Goal: Information Seeking & Learning: Check status

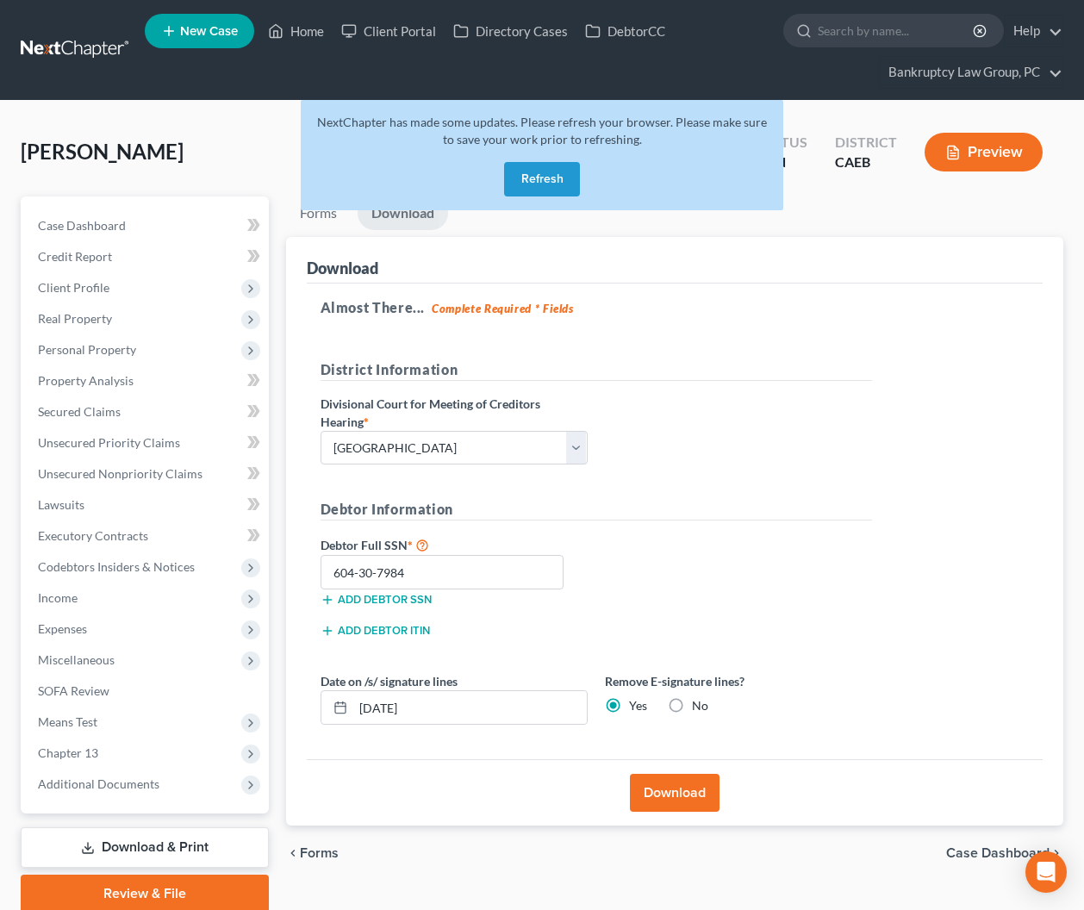
select select "2"
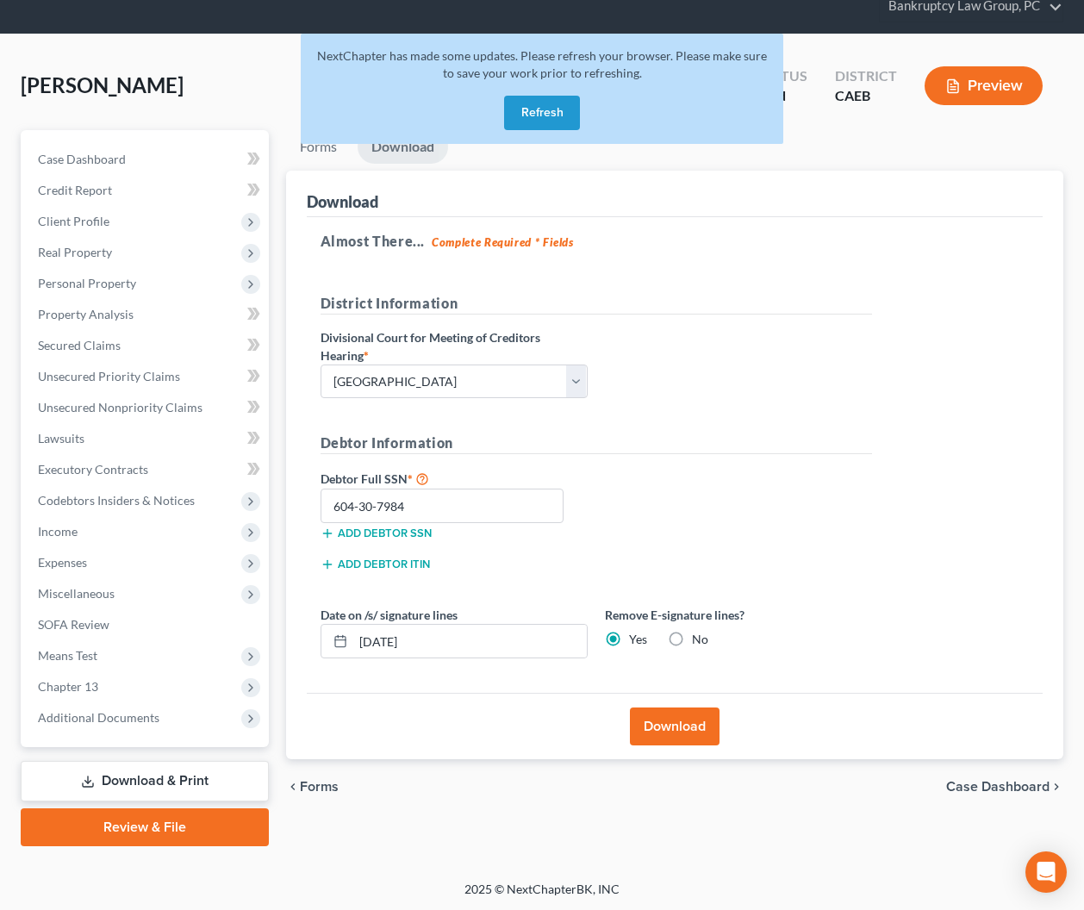
click at [556, 111] on button "Refresh" at bounding box center [542, 113] width 76 height 34
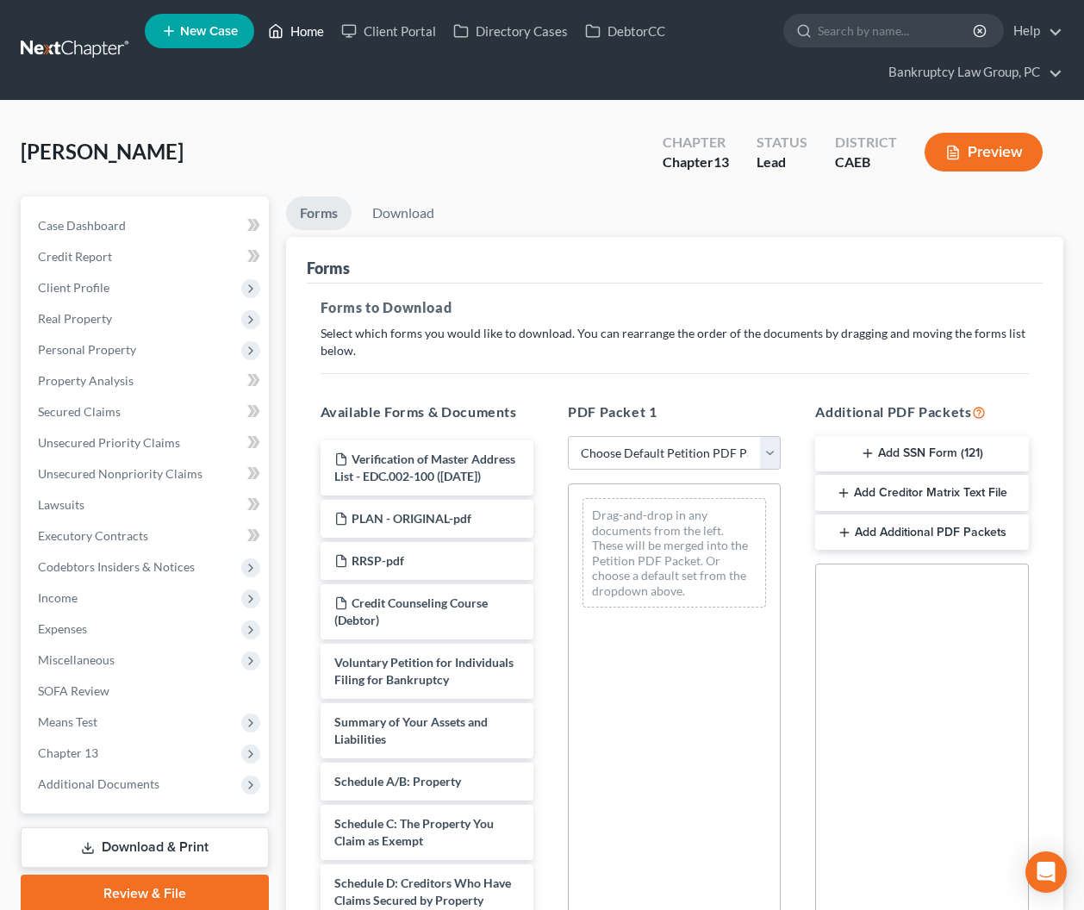
click at [313, 35] on link "Home" at bounding box center [295, 31] width 73 height 31
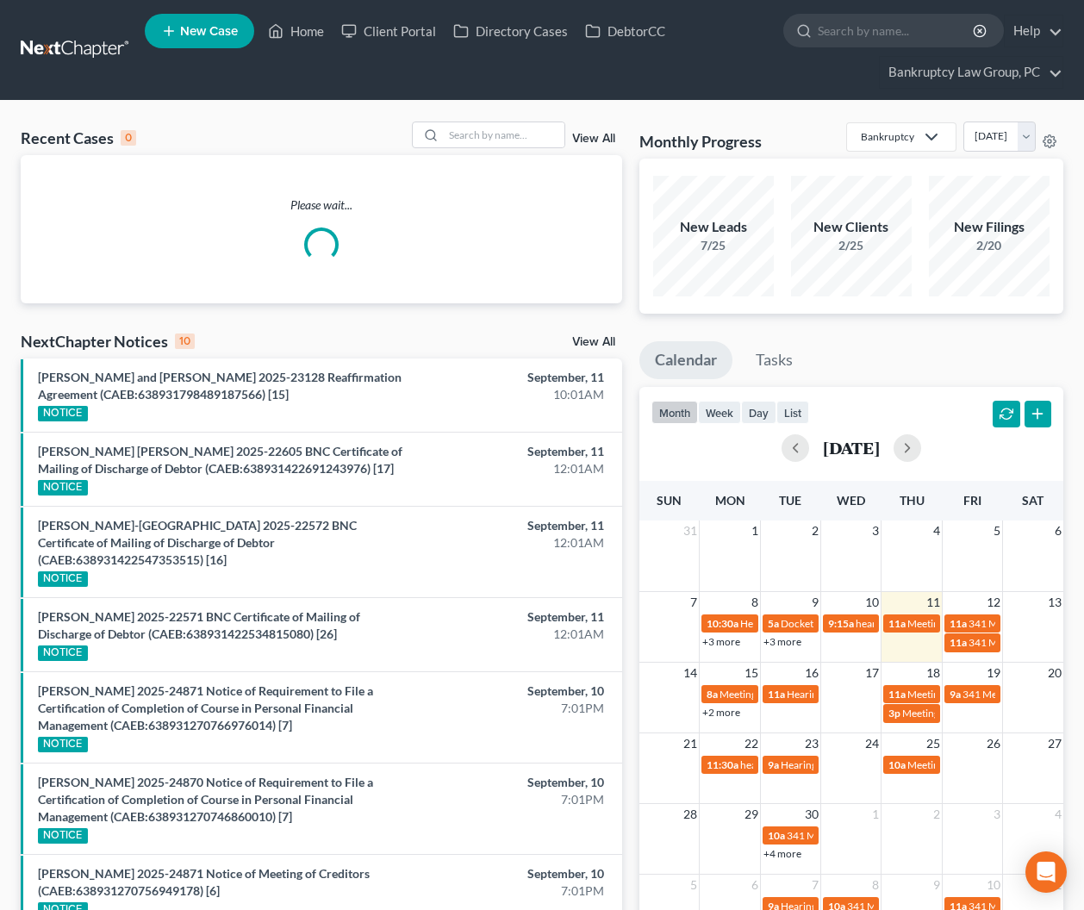
click at [586, 342] on link "View All" at bounding box center [593, 342] width 43 height 12
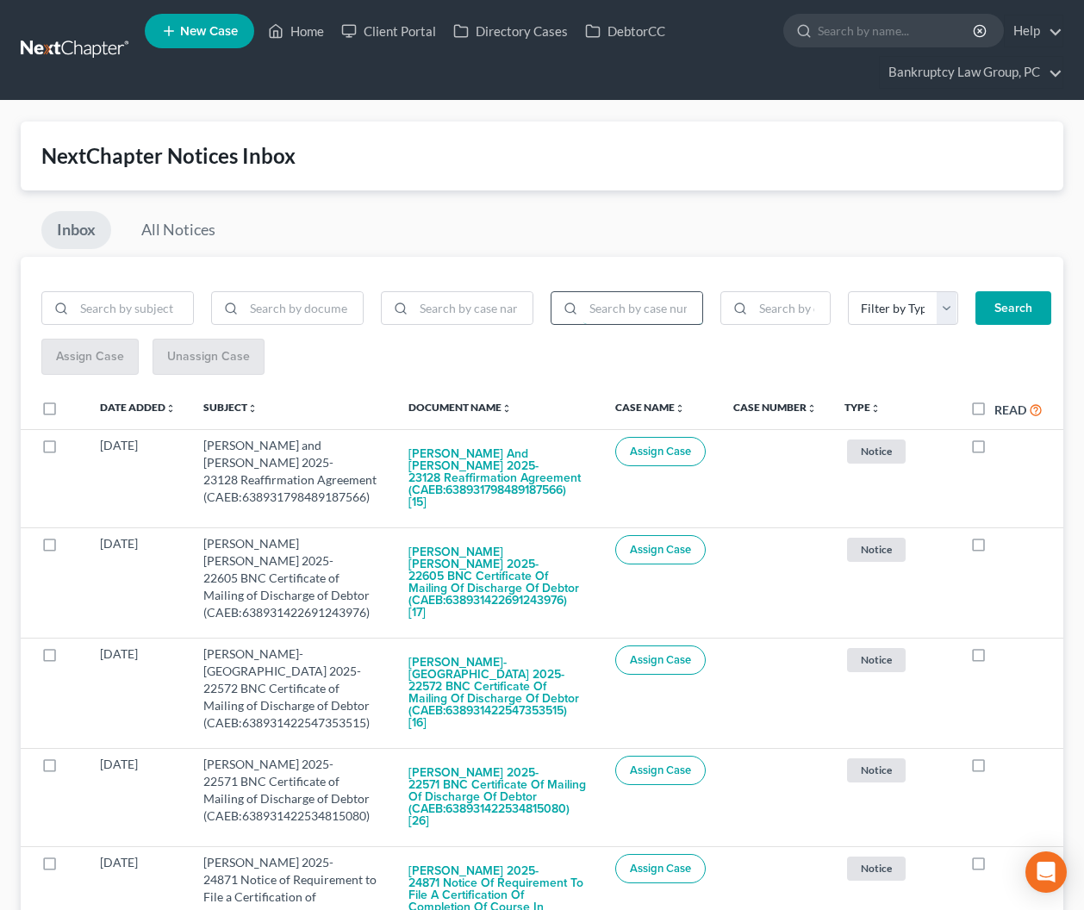
click at [634, 308] on input "search" at bounding box center [642, 308] width 119 height 33
type input "25-21289"
click at [1029, 308] on button "Search" at bounding box center [1013, 308] width 76 height 34
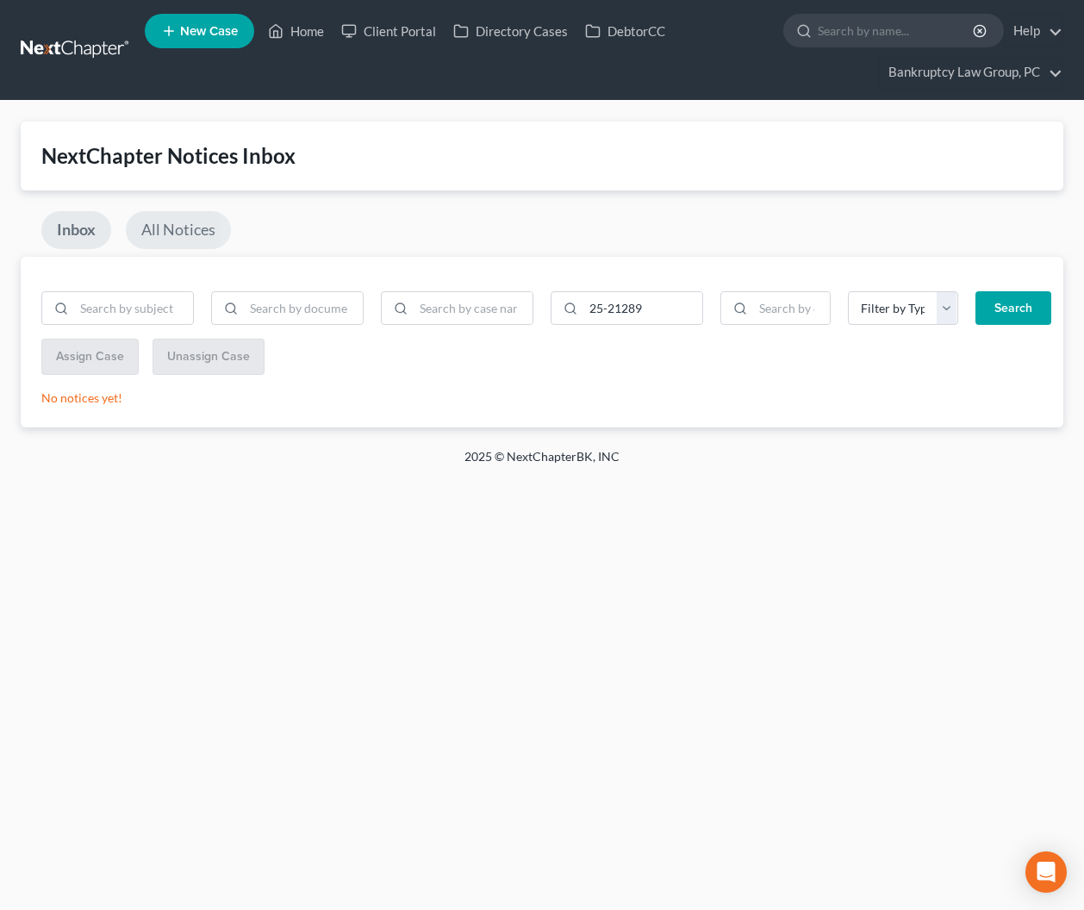
click at [177, 232] on link "All Notices" at bounding box center [178, 230] width 105 height 38
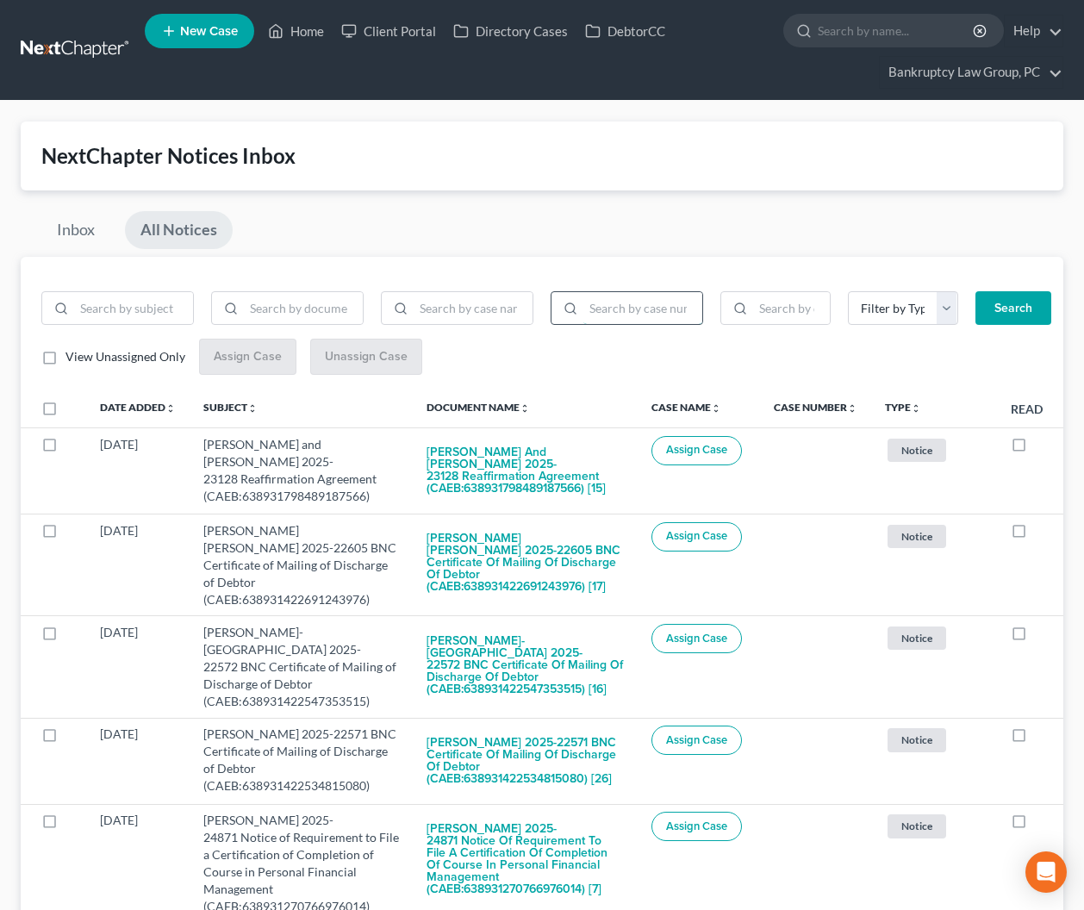
click at [645, 317] on input "search" at bounding box center [642, 308] width 119 height 33
type input "25-21289"
click at [1016, 309] on button "Search" at bounding box center [1013, 308] width 76 height 34
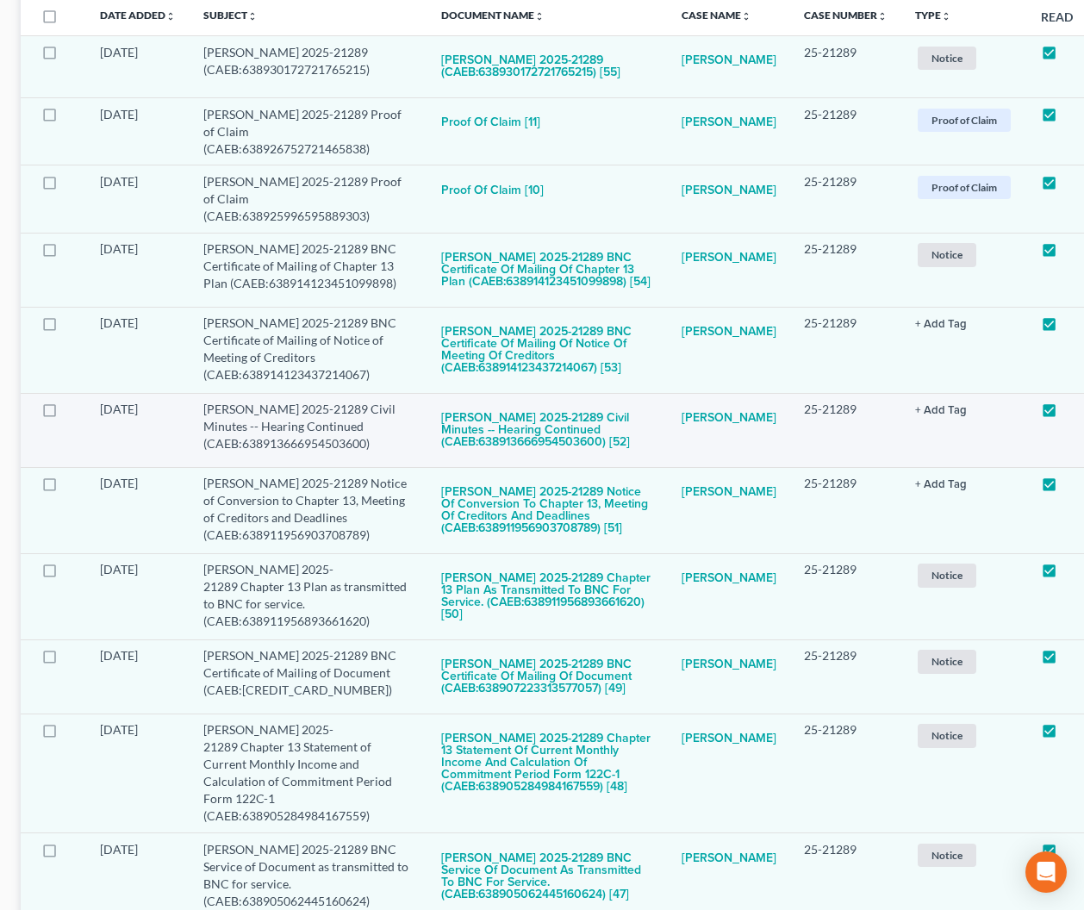
scroll to position [401, 0]
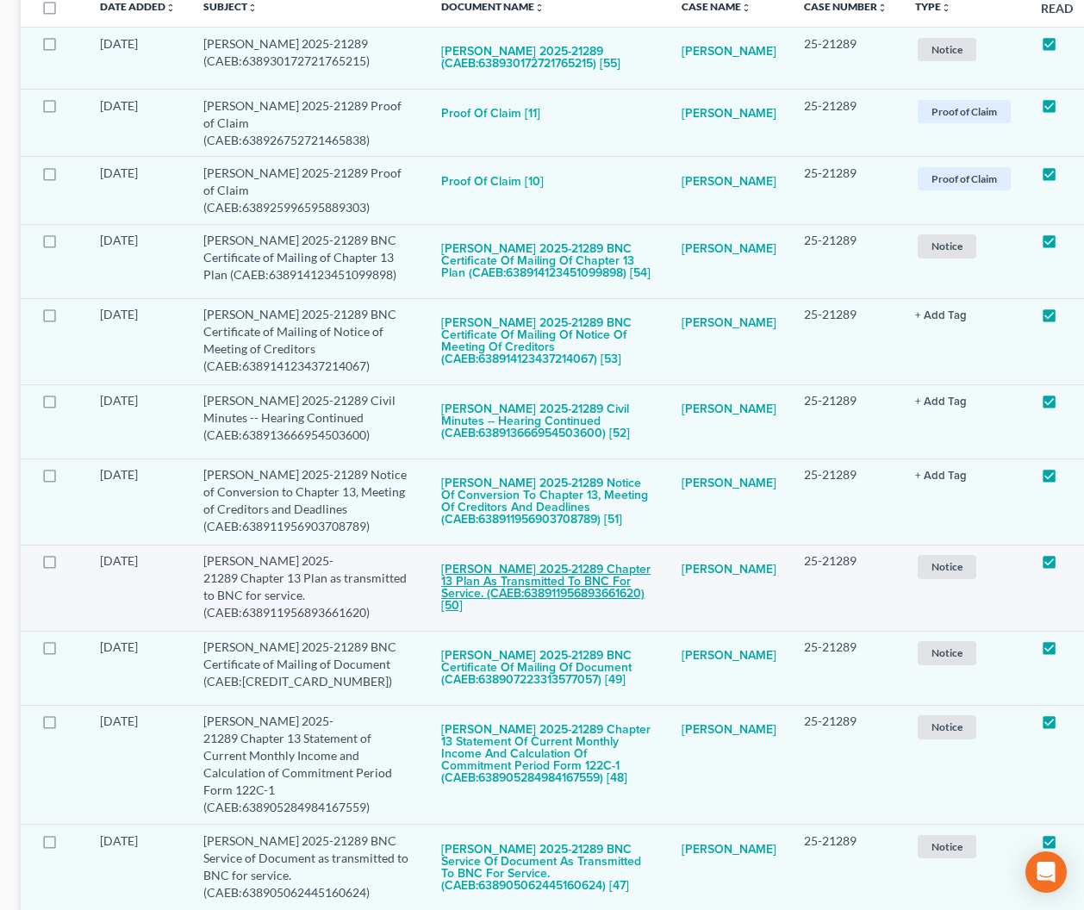
click at [499, 583] on button "[PERSON_NAME] 2025-21289 Chapter 13 Plan as transmitted to BNC for service. (CA…" at bounding box center [547, 587] width 213 height 71
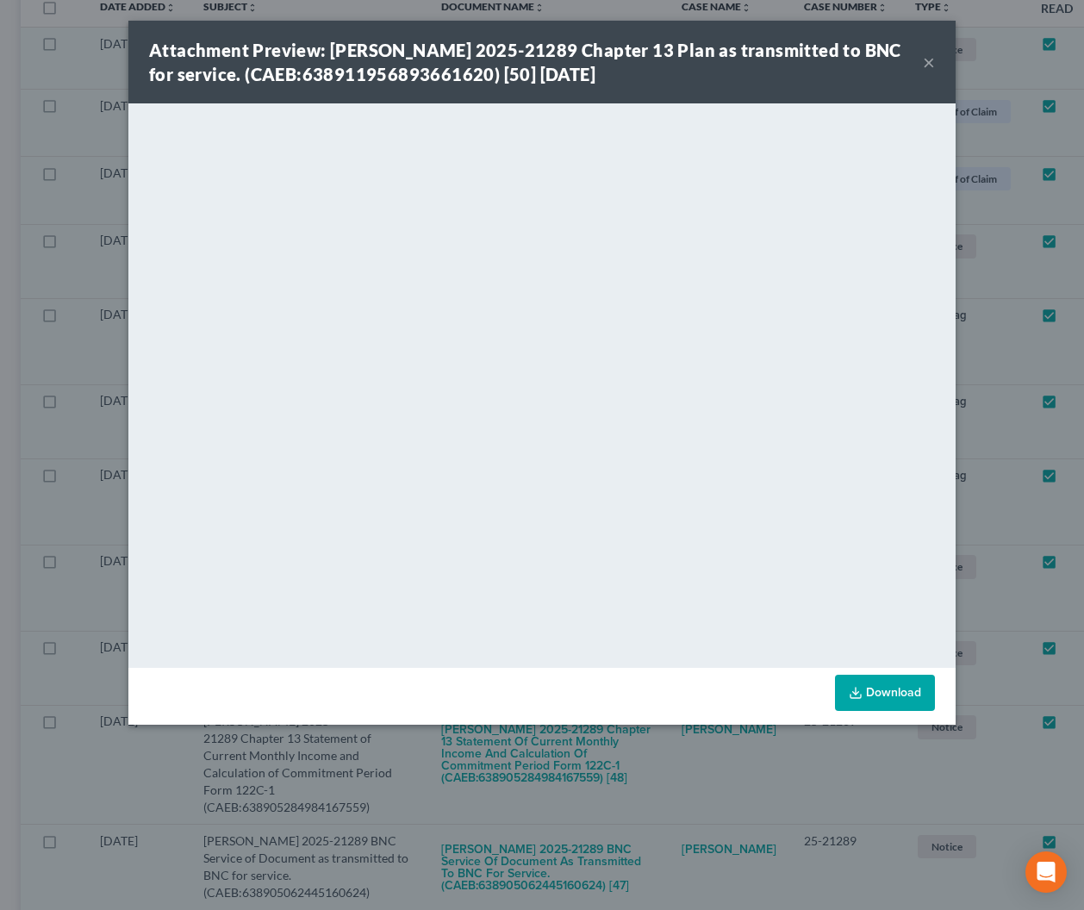
click at [936, 62] on div "Attachment Preview: [PERSON_NAME] 2025-21289 Chapter 13 Plan as transmitted to …" at bounding box center [541, 62] width 827 height 83
click at [927, 63] on button "×" at bounding box center [929, 62] width 12 height 21
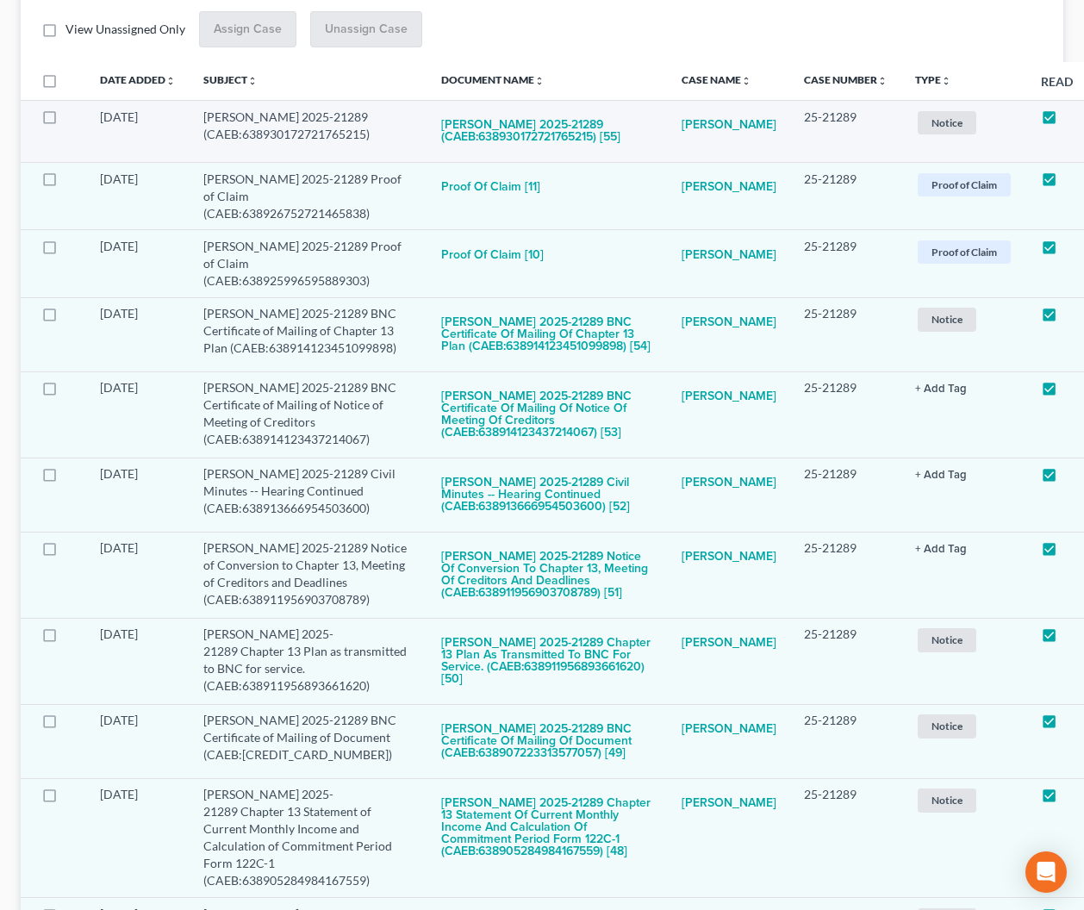
scroll to position [368, 0]
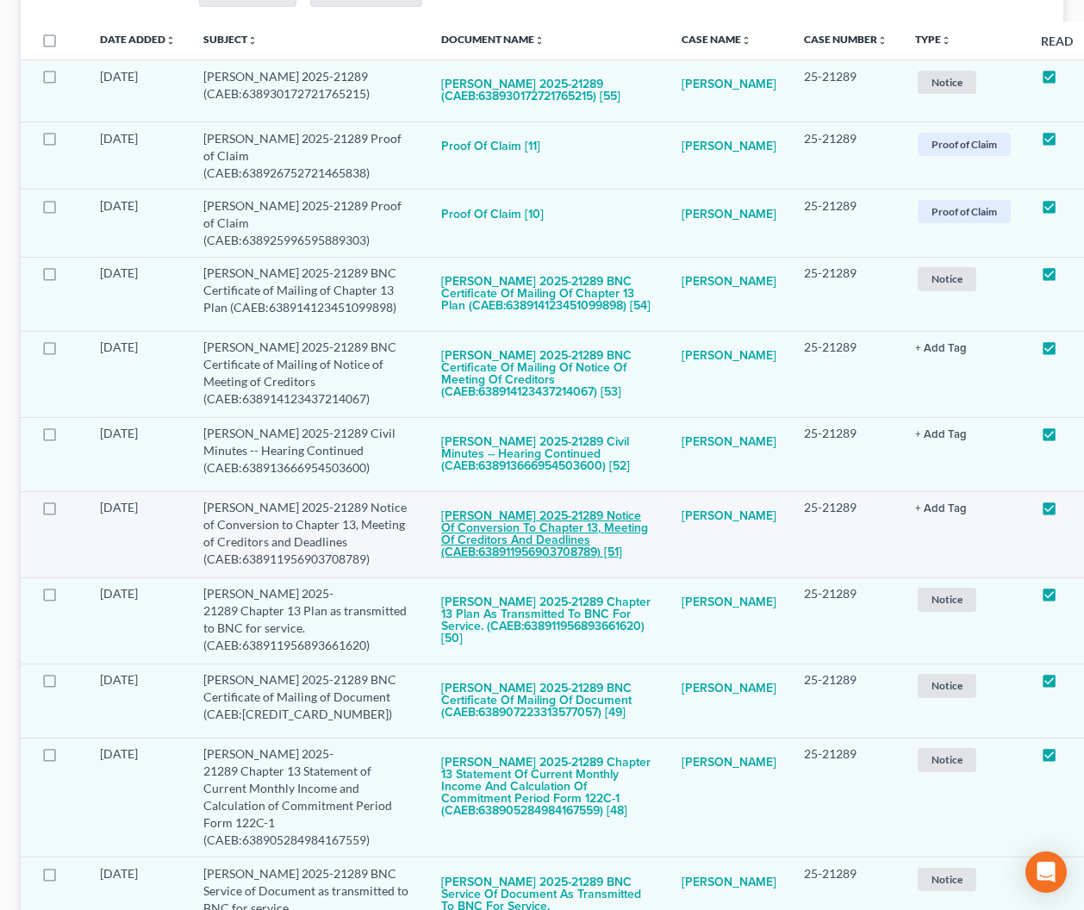
click at [528, 524] on button "[PERSON_NAME] 2025-21289 Notice of Conversion to Chapter 13, Meeting of Credito…" at bounding box center [547, 534] width 213 height 71
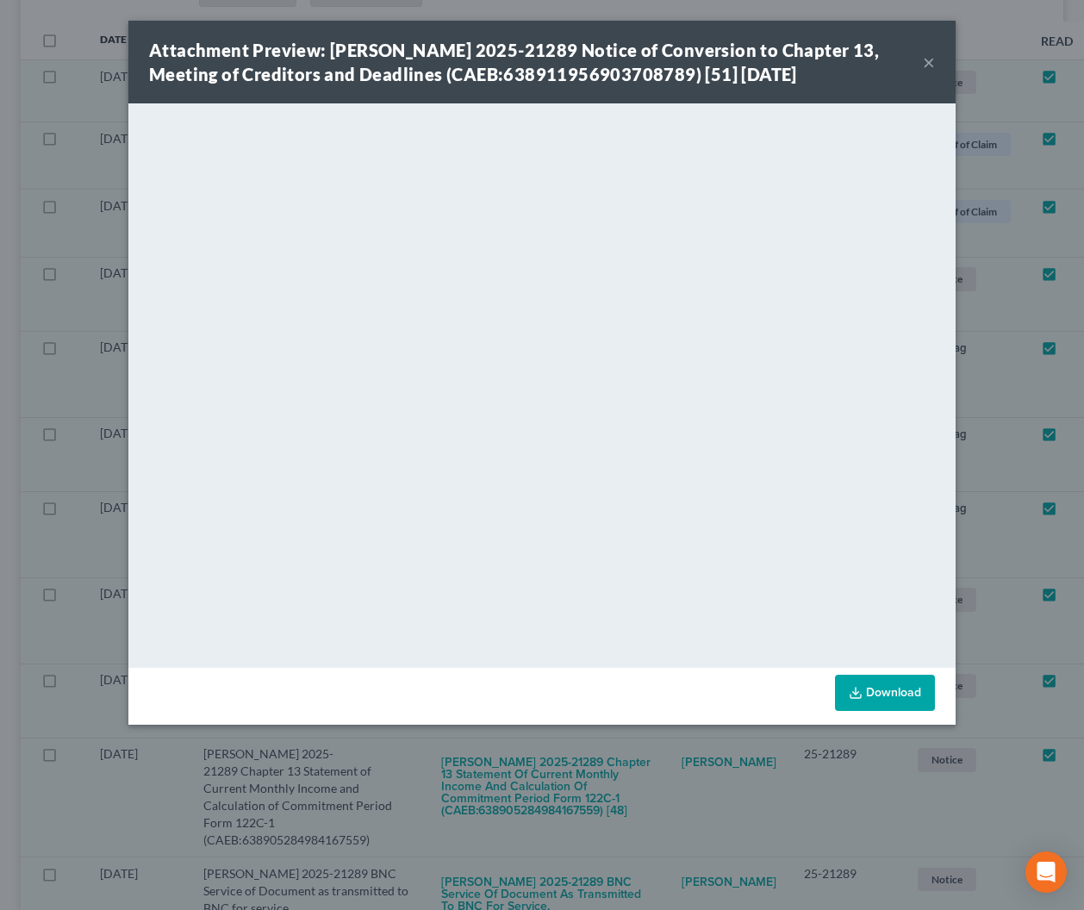
click at [931, 64] on button "×" at bounding box center [929, 62] width 12 height 21
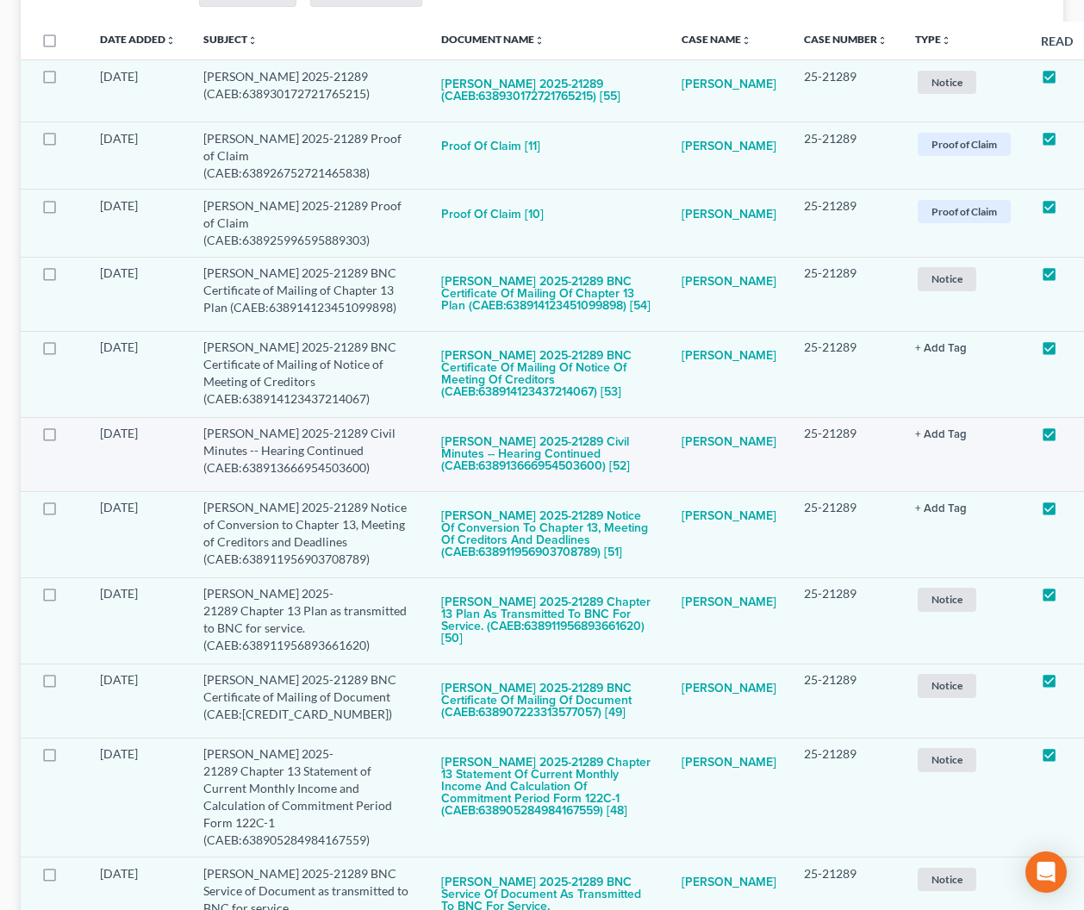
scroll to position [0, 0]
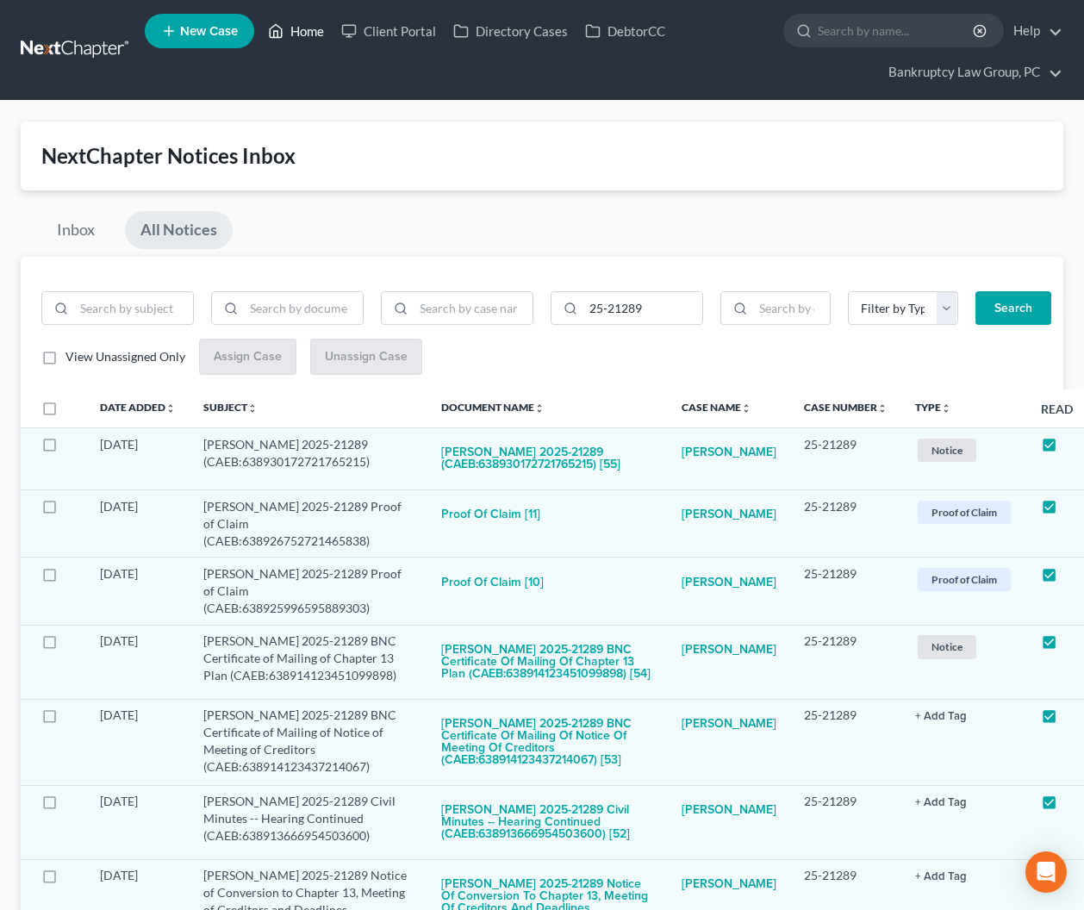
click at [307, 33] on link "Home" at bounding box center [295, 31] width 73 height 31
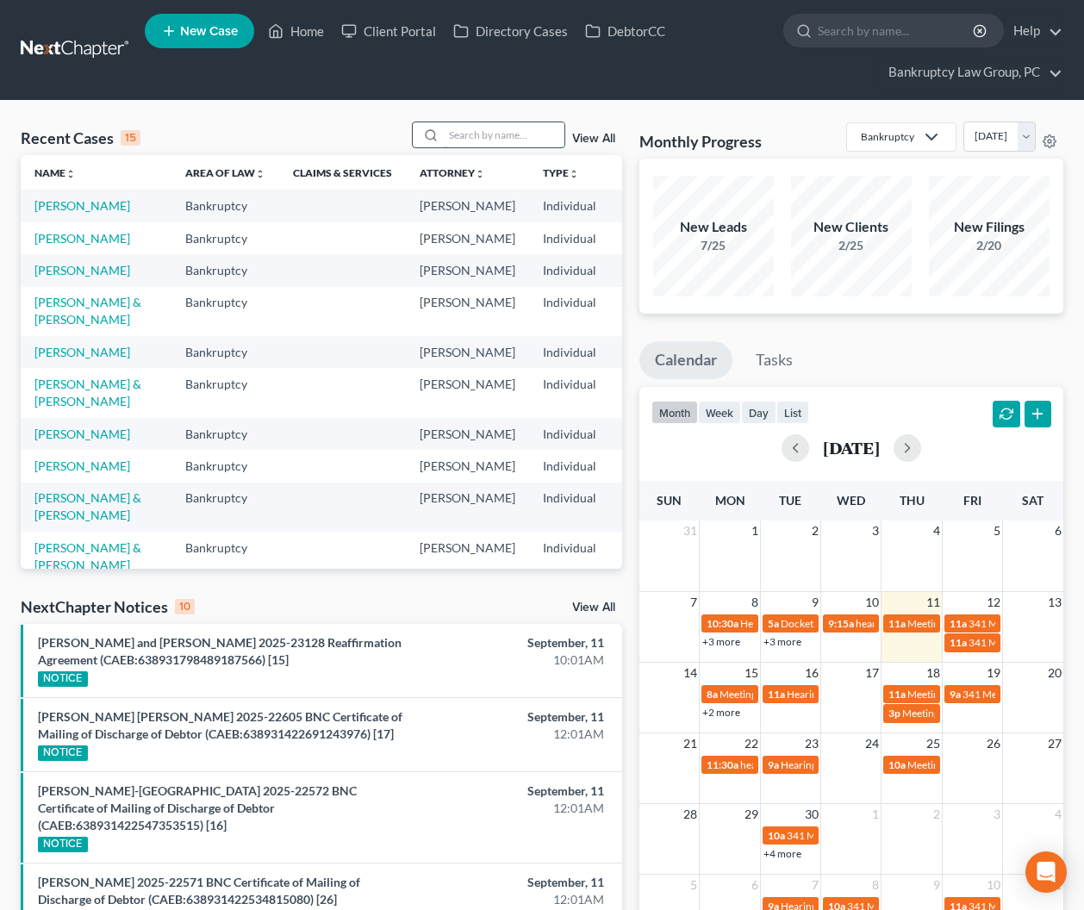
click at [479, 138] on input "search" at bounding box center [504, 134] width 121 height 25
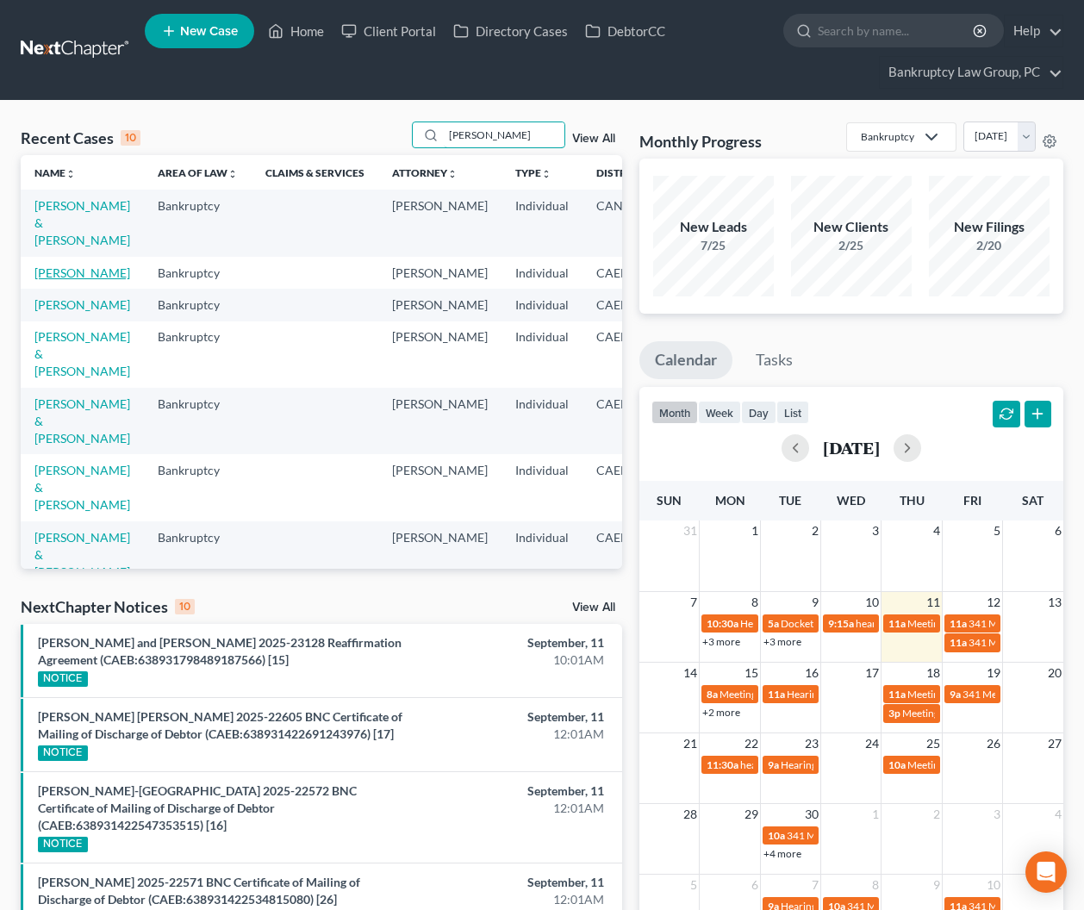
type input "[PERSON_NAME]"
click at [55, 280] on link "[PERSON_NAME]" at bounding box center [82, 272] width 96 height 15
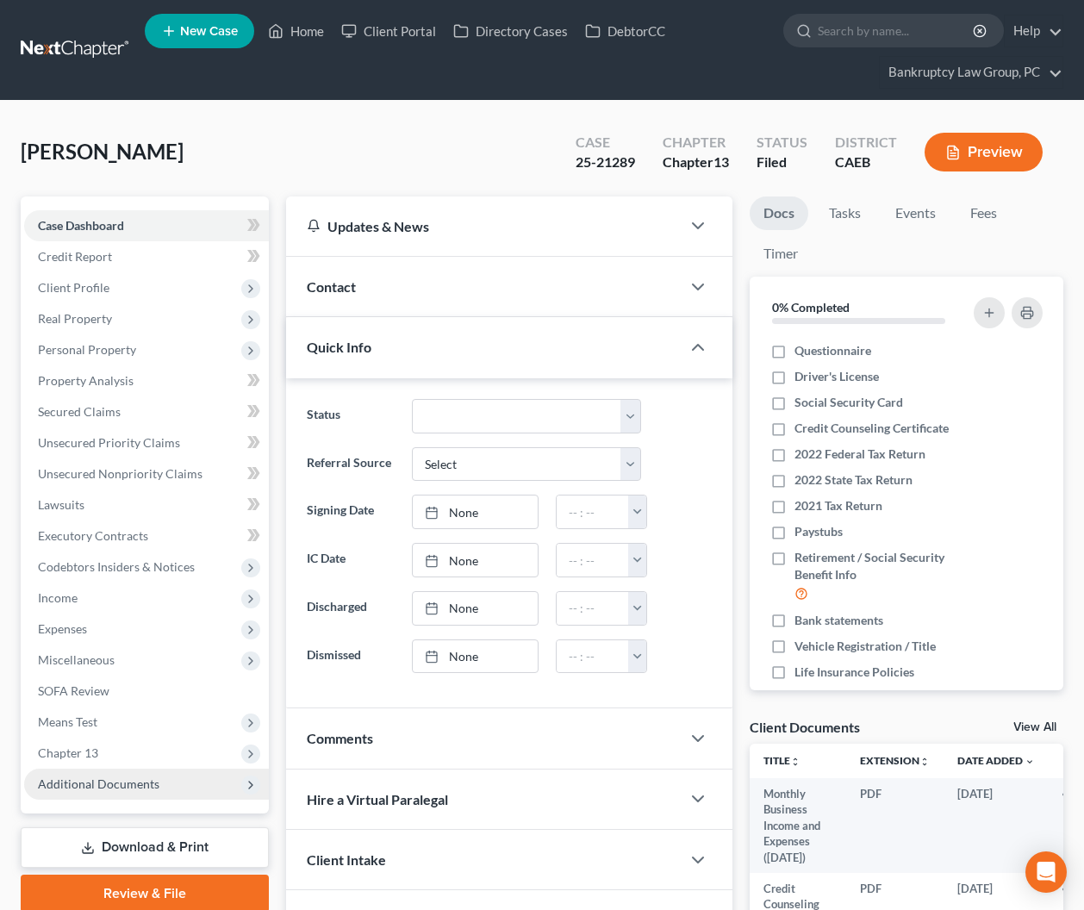
click at [139, 780] on span "Additional Documents" at bounding box center [98, 783] width 121 height 15
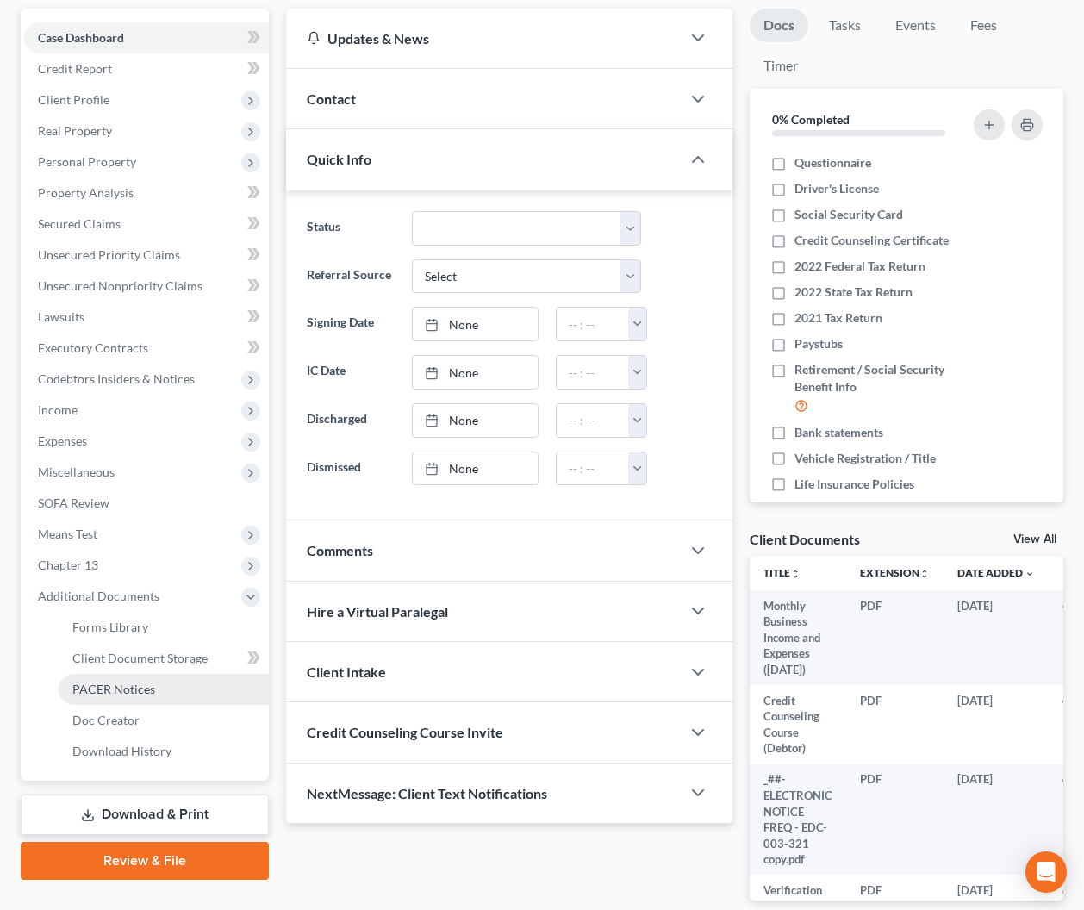
drag, startPoint x: 117, startPoint y: 688, endPoint x: 200, endPoint y: 679, distance: 83.2
click at [117, 688] on span "PACER Notices" at bounding box center [113, 688] width 83 height 15
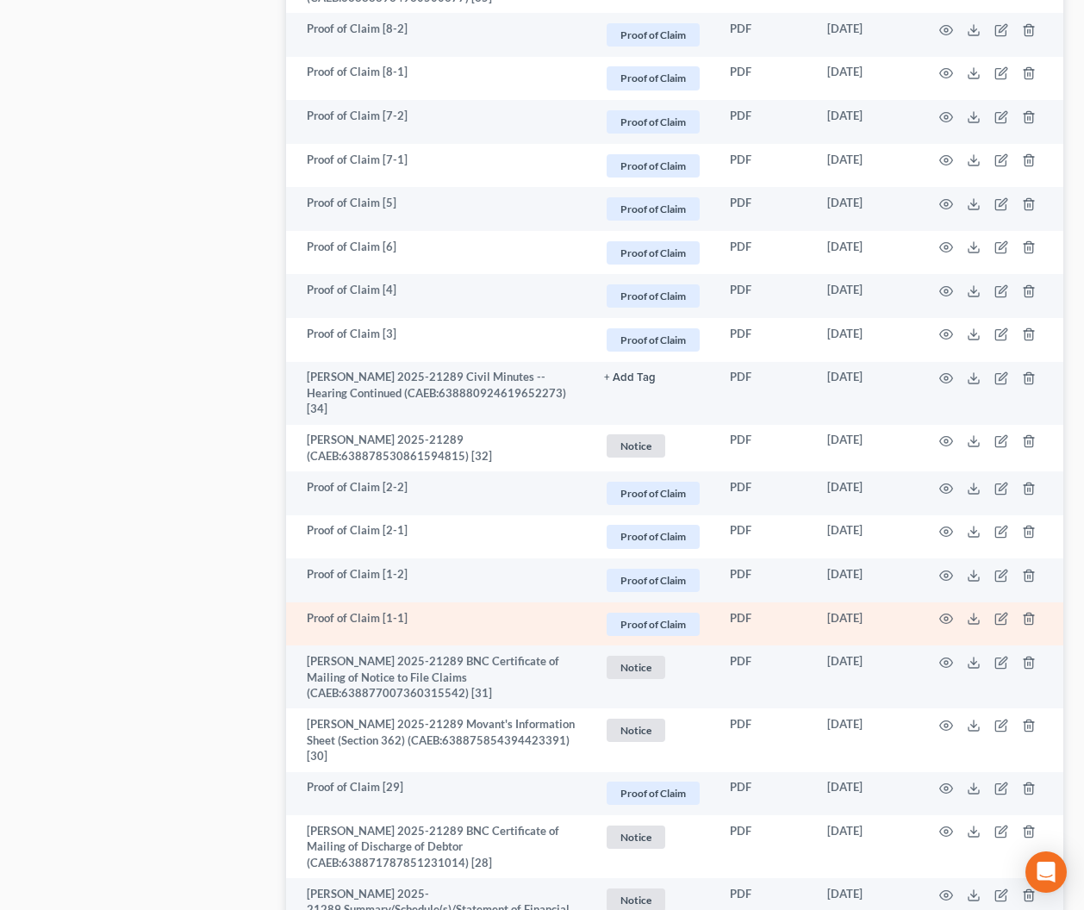
scroll to position [1825, 0]
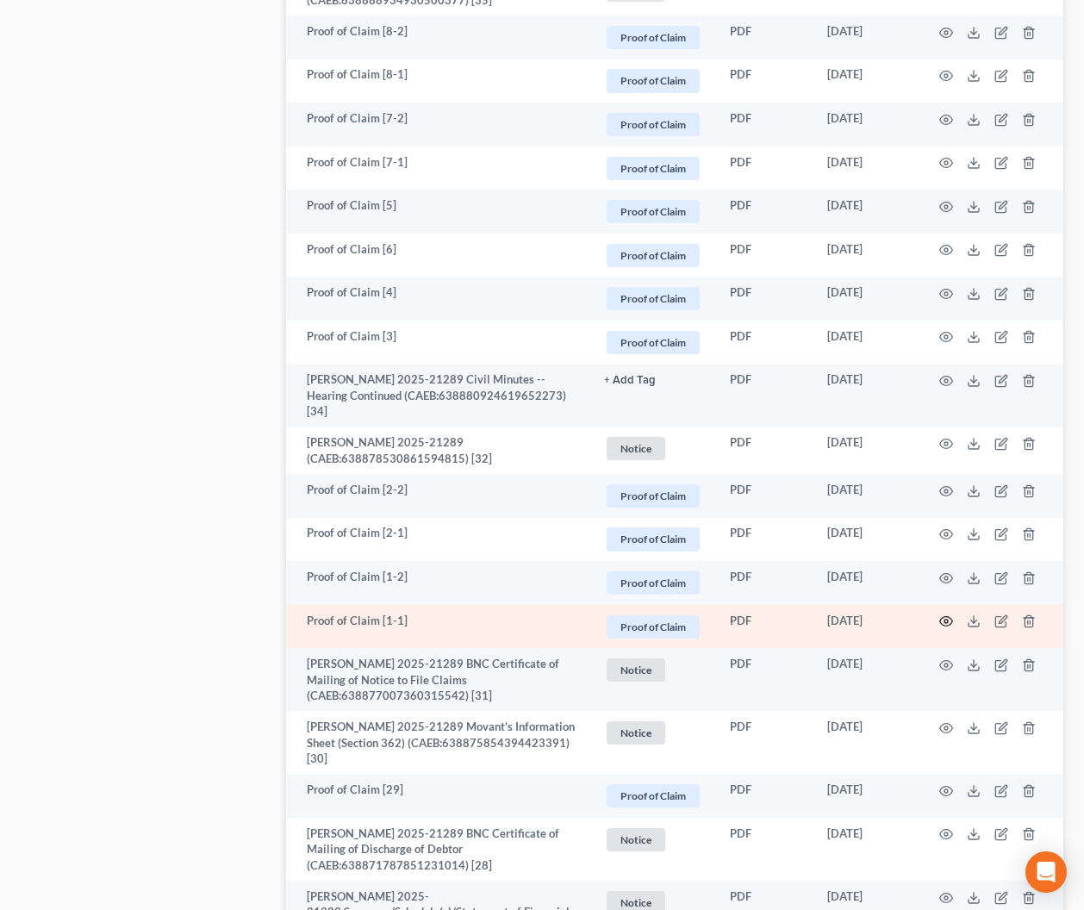
click at [949, 620] on icon "button" at bounding box center [946, 621] width 14 height 14
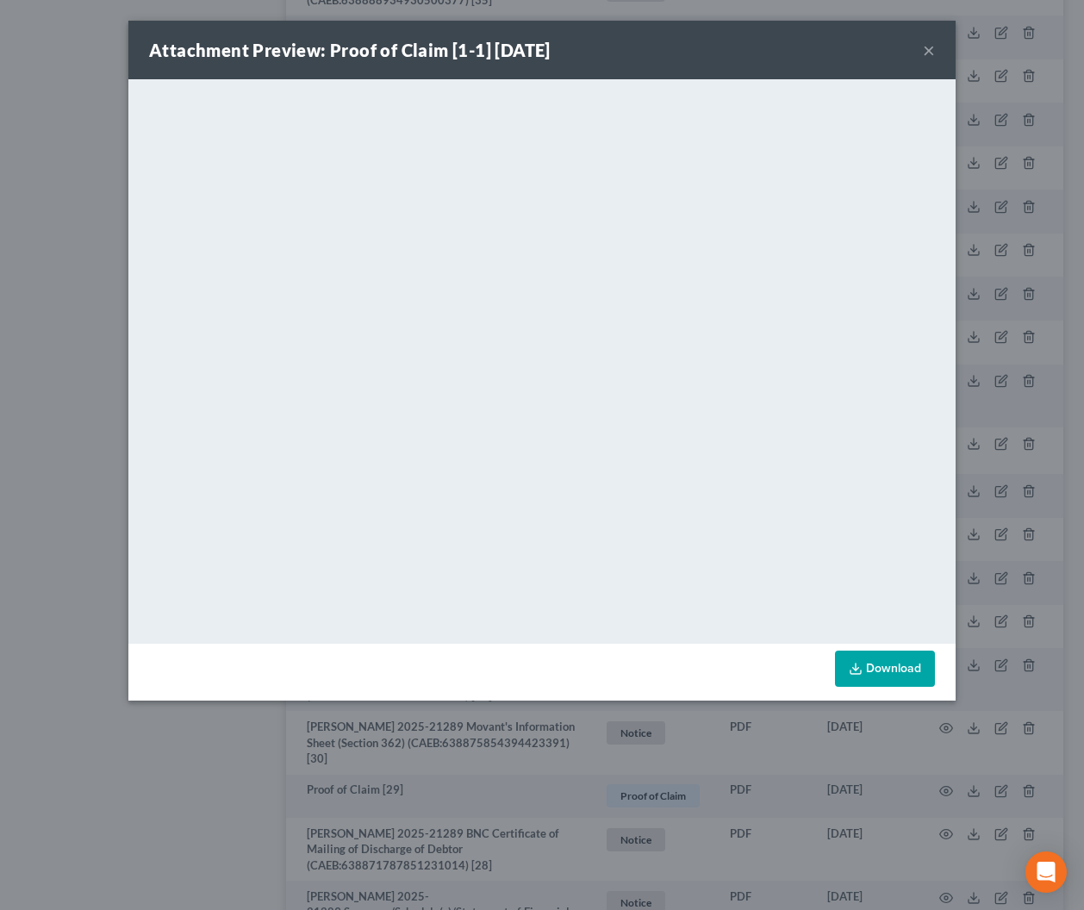
click at [933, 47] on button "×" at bounding box center [929, 50] width 12 height 21
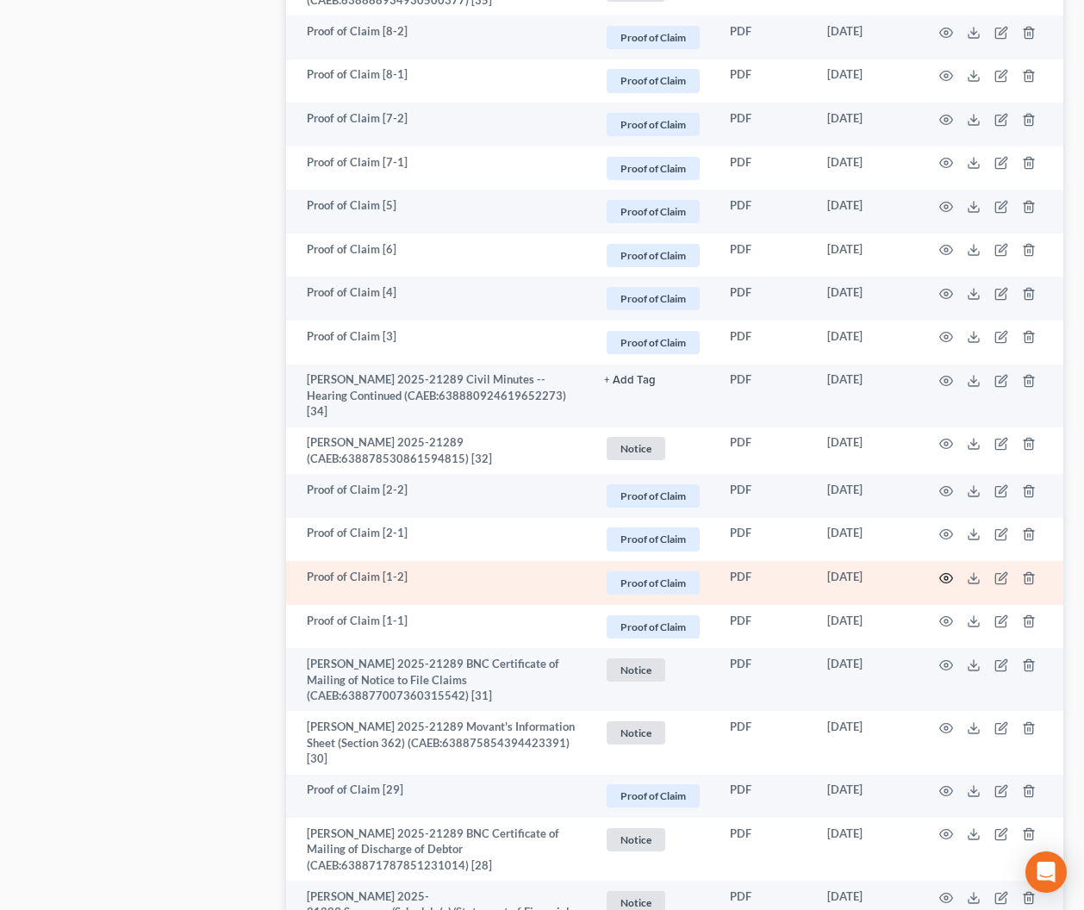
click at [944, 576] on circle "button" at bounding box center [945, 577] width 3 height 3
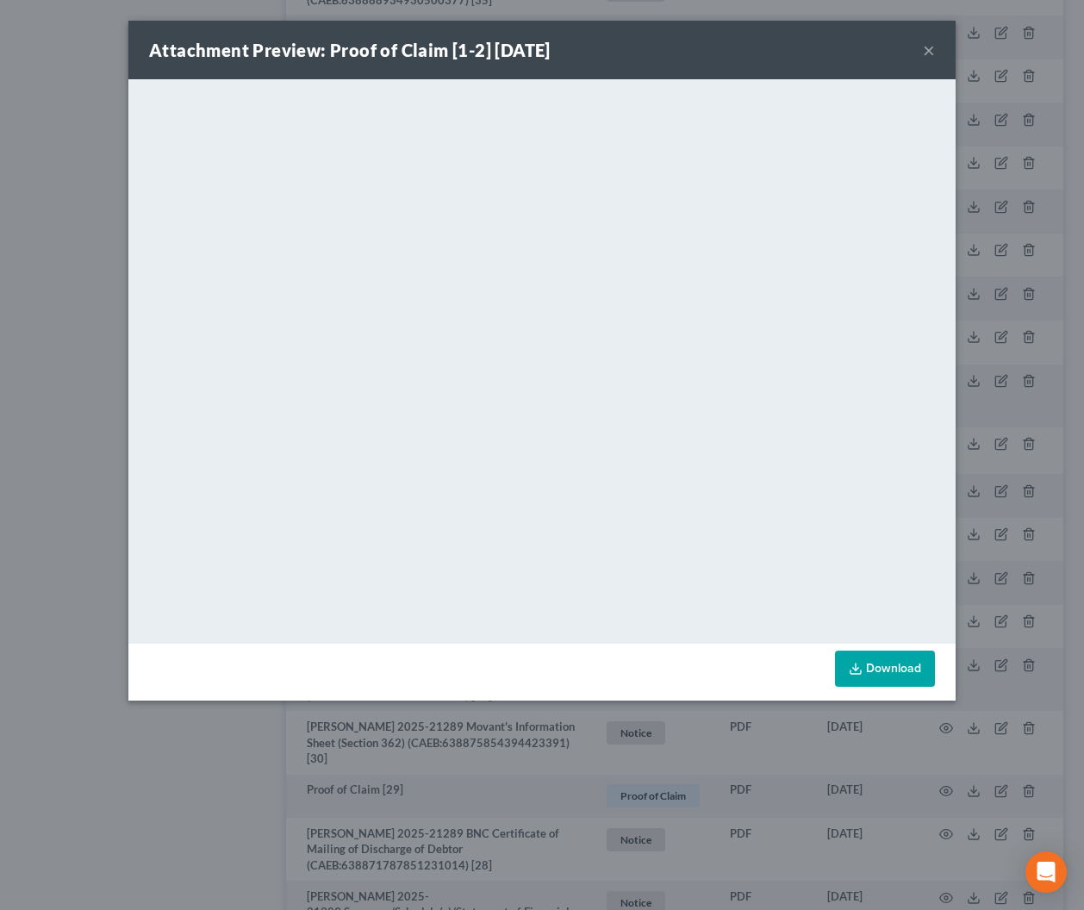
click at [926, 49] on button "×" at bounding box center [929, 50] width 12 height 21
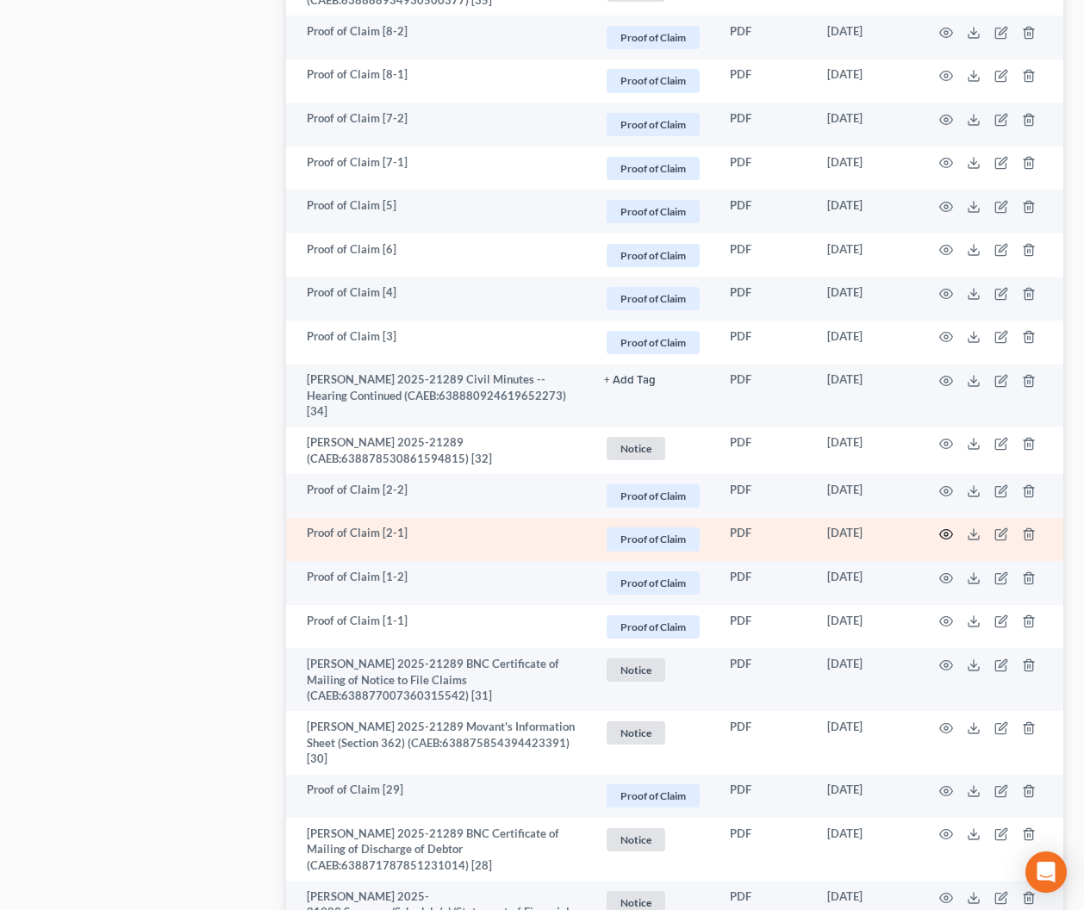
click at [946, 534] on icon "button" at bounding box center [946, 534] width 14 height 14
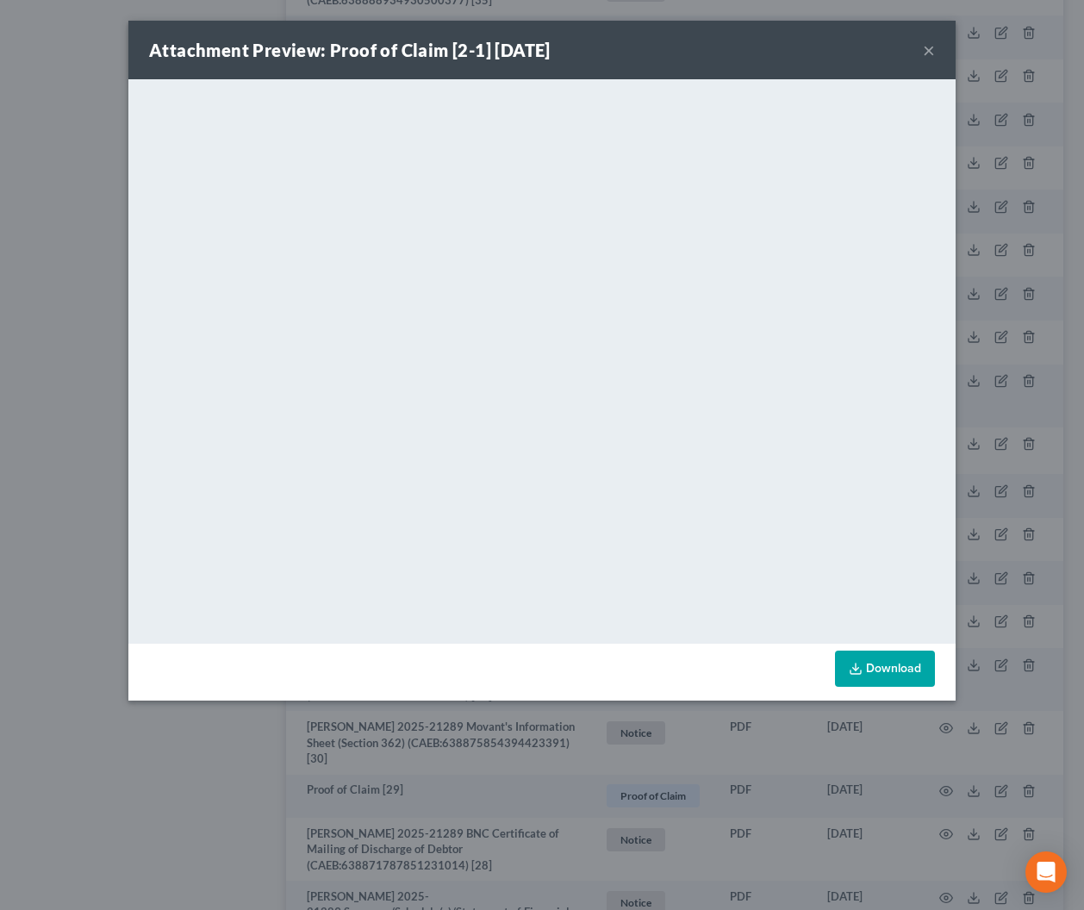
click at [930, 41] on button "×" at bounding box center [929, 50] width 12 height 21
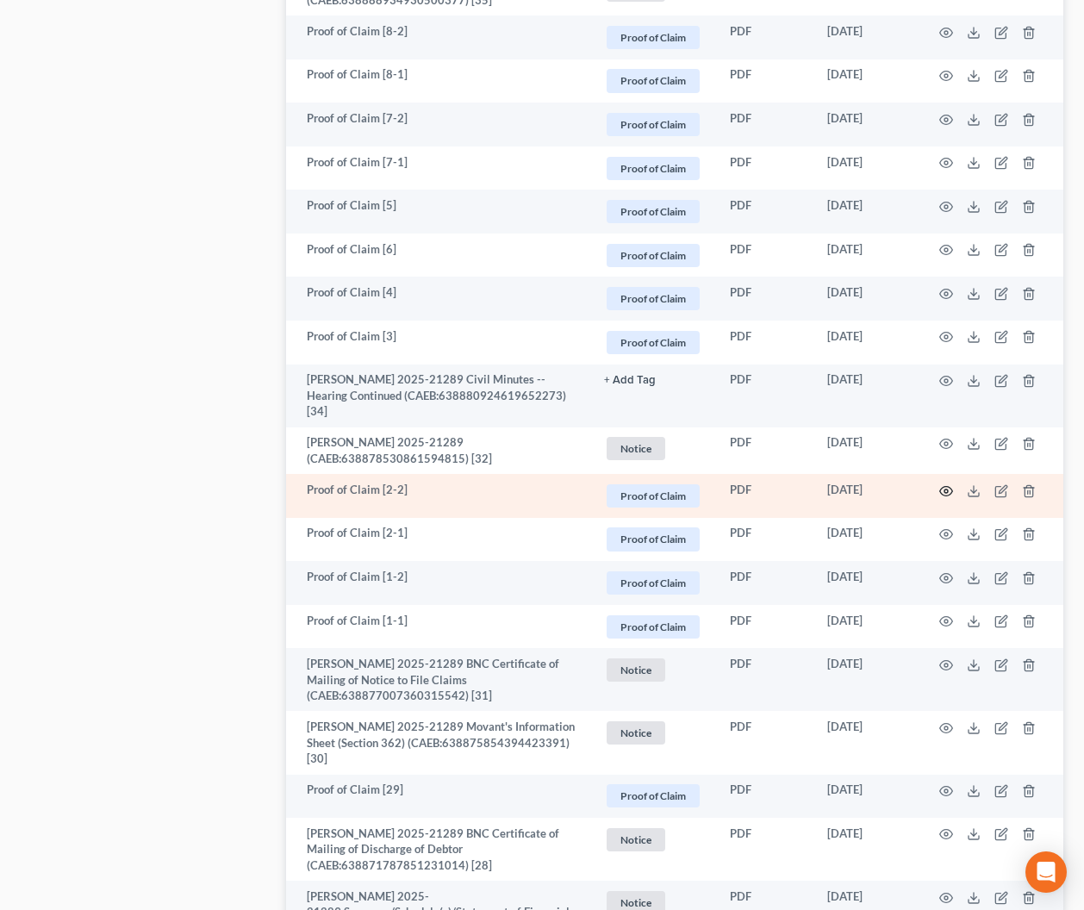
click at [945, 489] on circle "button" at bounding box center [945, 490] width 3 height 3
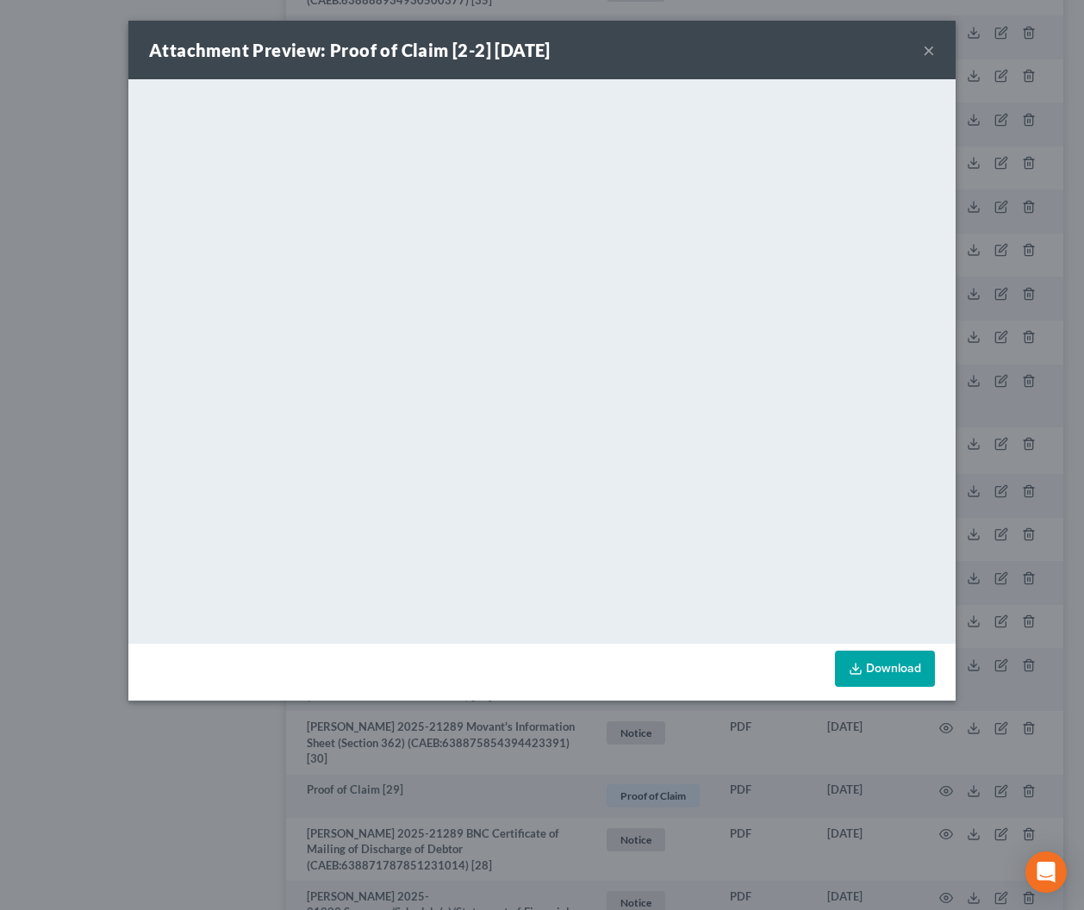
click at [928, 53] on button "×" at bounding box center [929, 50] width 12 height 21
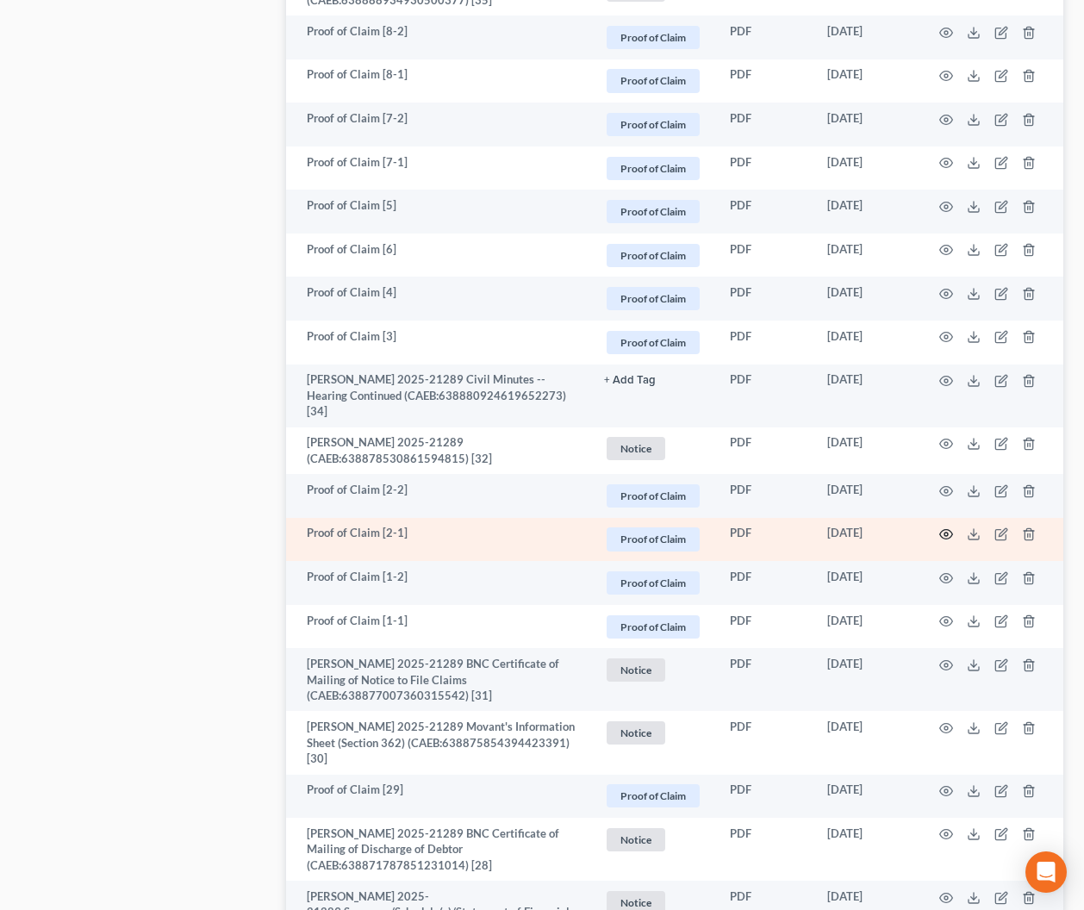
click at [949, 536] on icon "button" at bounding box center [946, 534] width 14 height 14
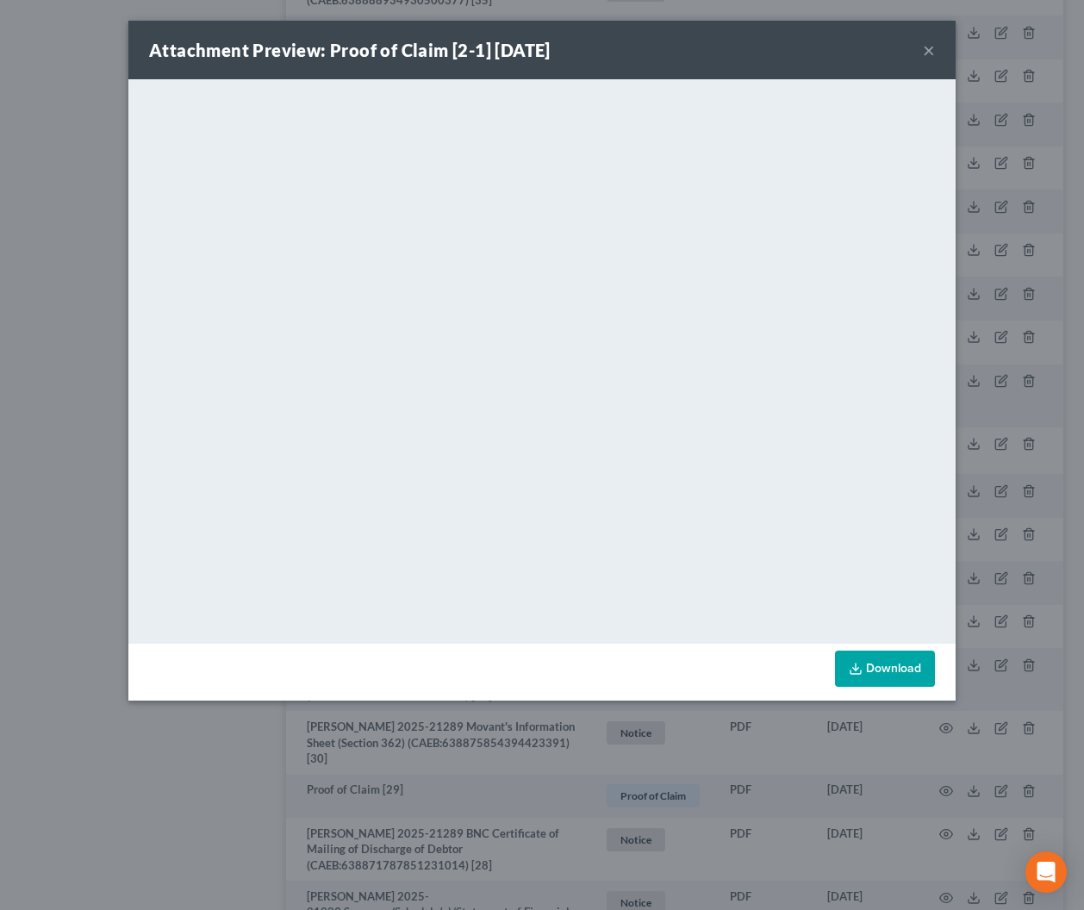
click at [927, 40] on button "×" at bounding box center [929, 50] width 12 height 21
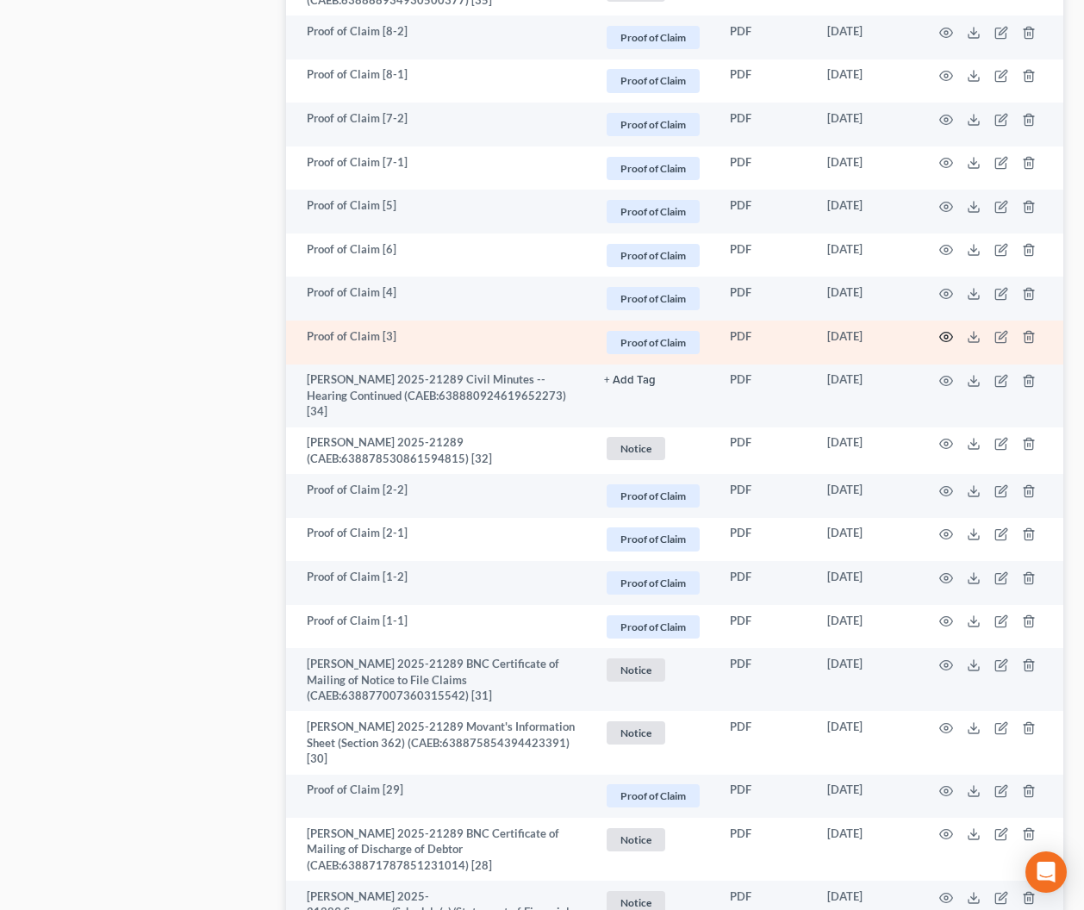
click at [948, 332] on icon "button" at bounding box center [946, 337] width 14 height 14
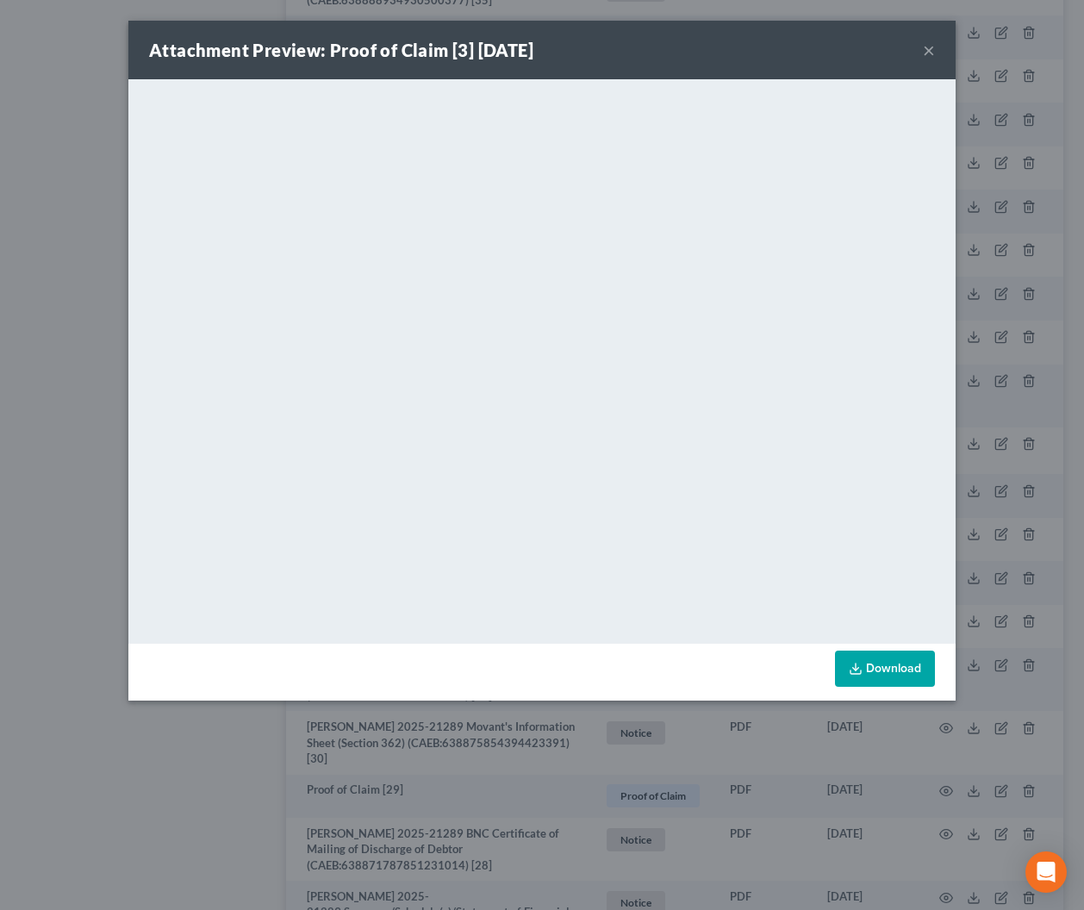
click at [929, 50] on button "×" at bounding box center [929, 50] width 12 height 21
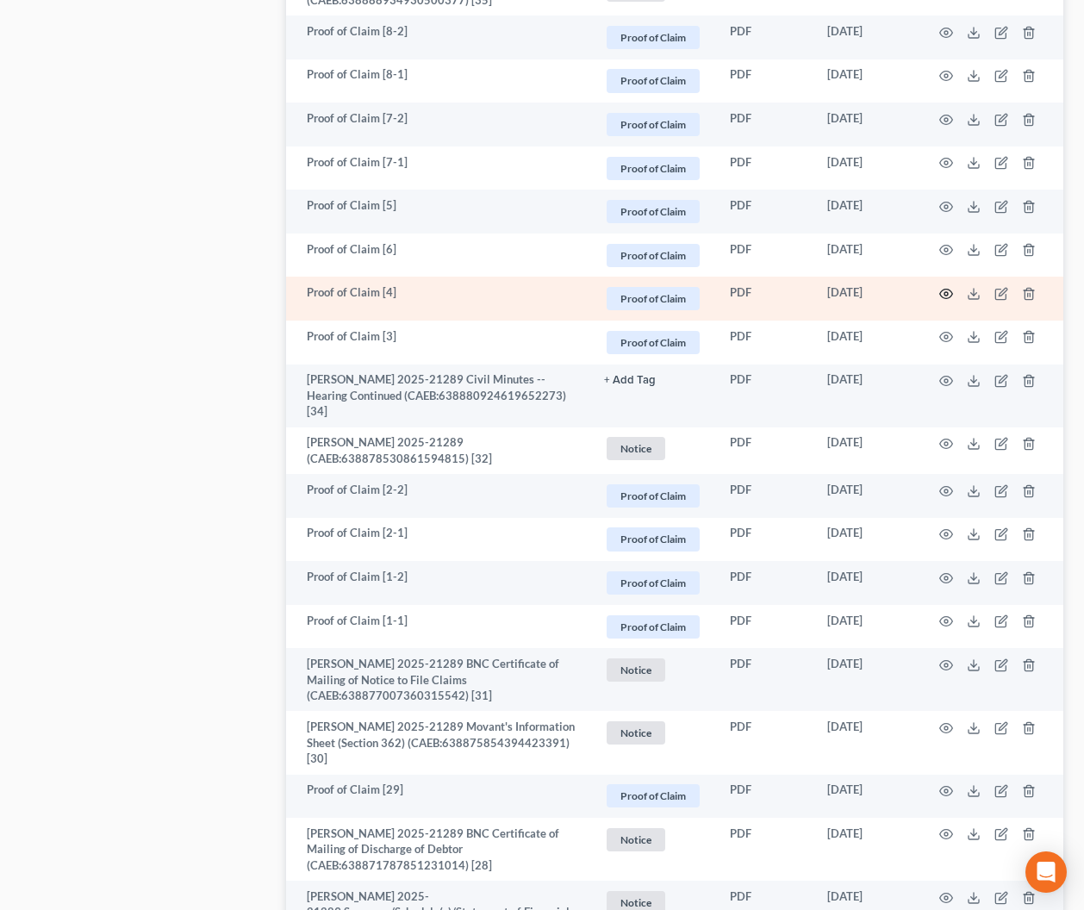
click at [943, 294] on icon "button" at bounding box center [946, 294] width 14 height 14
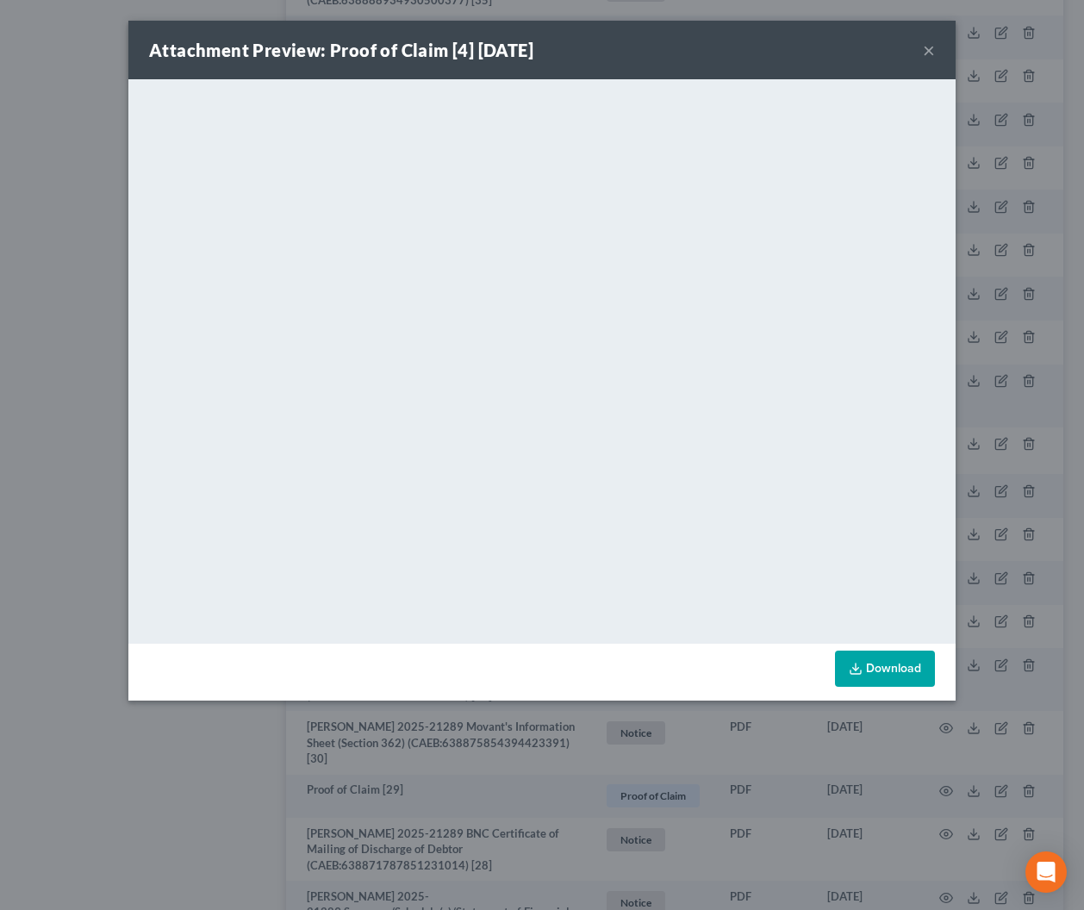
click at [927, 53] on button "×" at bounding box center [929, 50] width 12 height 21
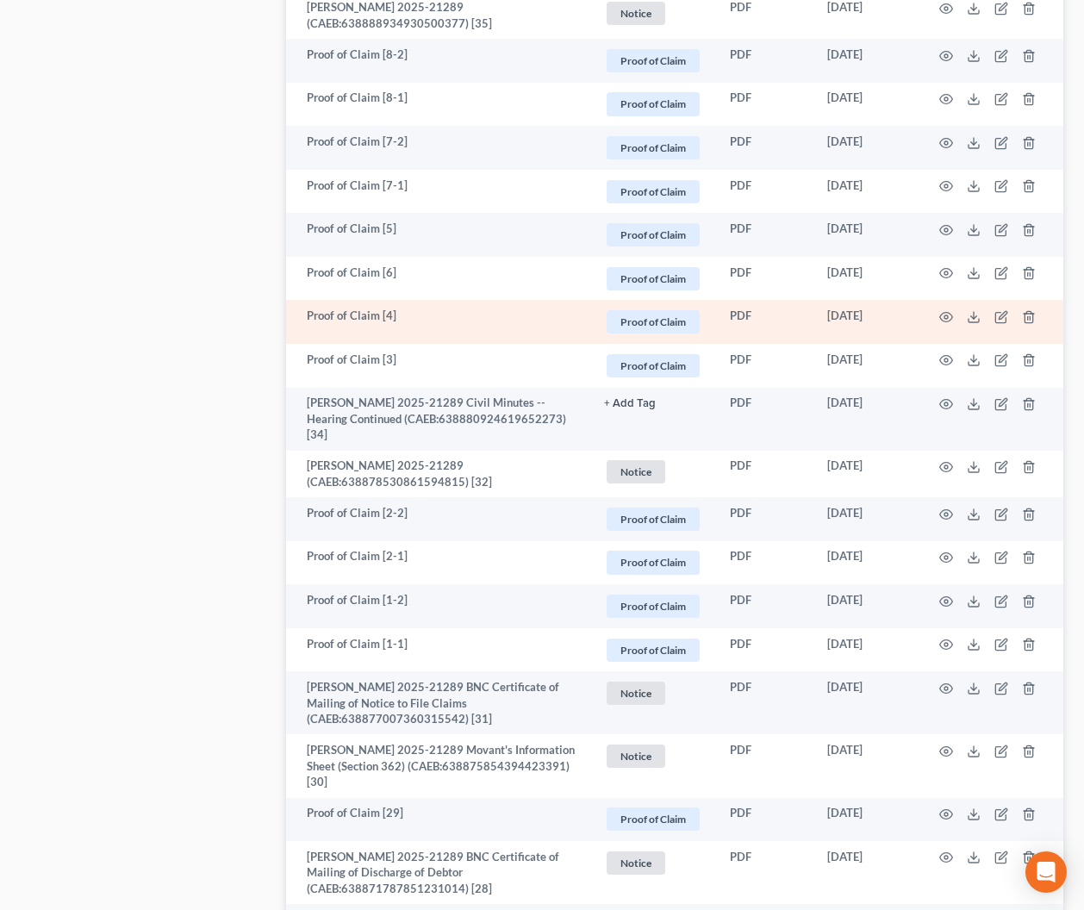
scroll to position [1805, 0]
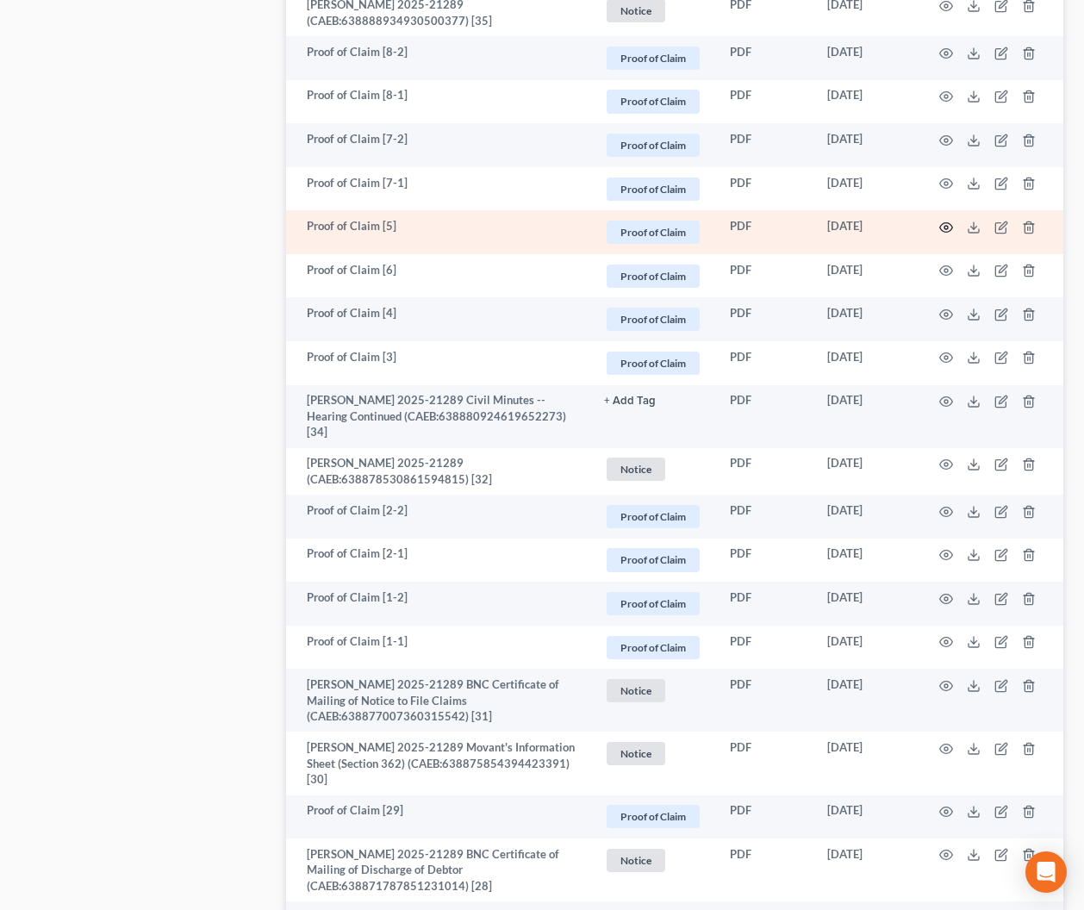
click at [942, 227] on icon "button" at bounding box center [946, 228] width 14 height 14
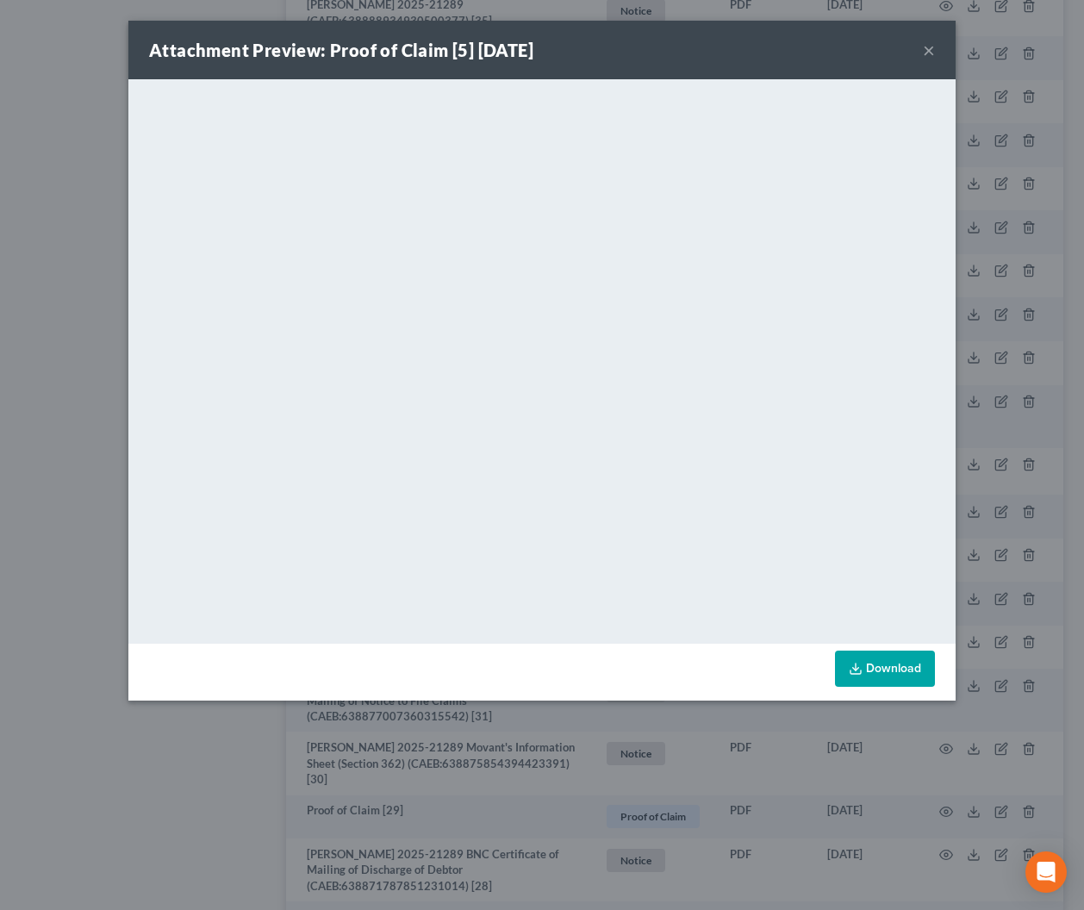
click at [930, 52] on button "×" at bounding box center [929, 50] width 12 height 21
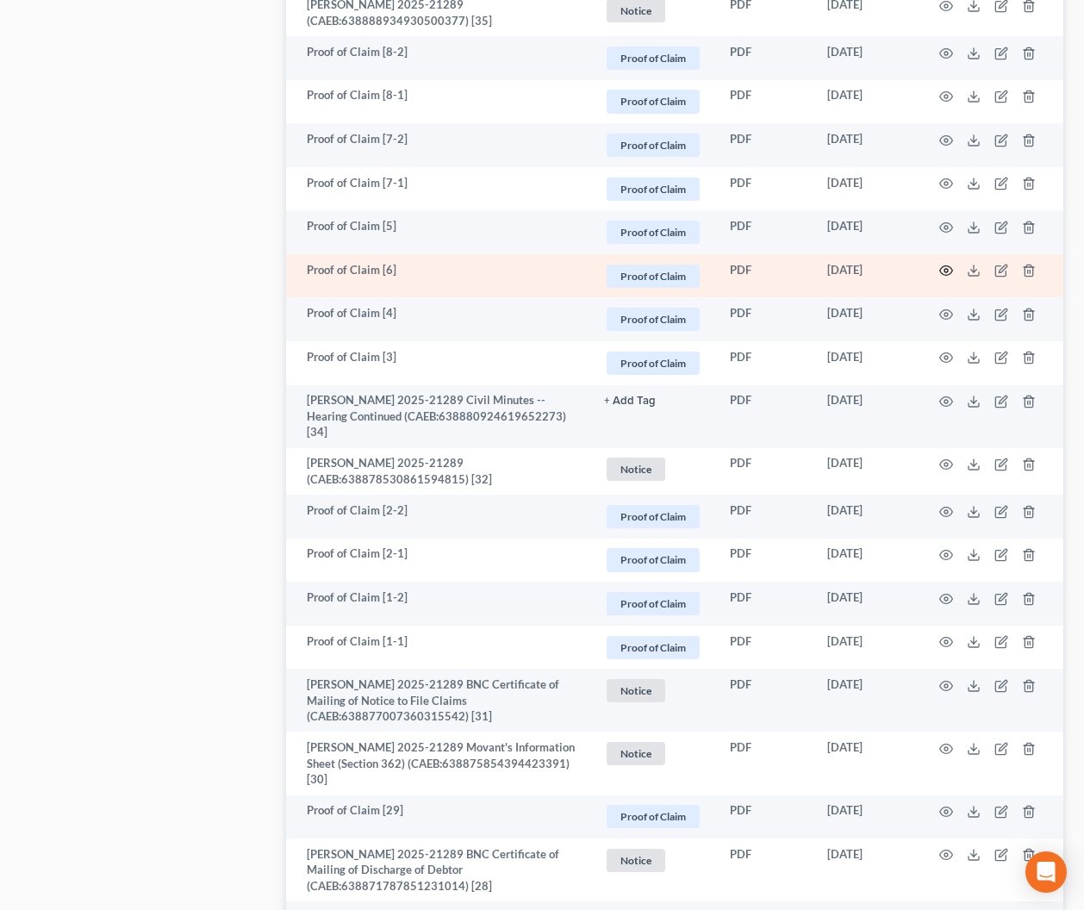
click at [945, 268] on icon "button" at bounding box center [946, 271] width 14 height 14
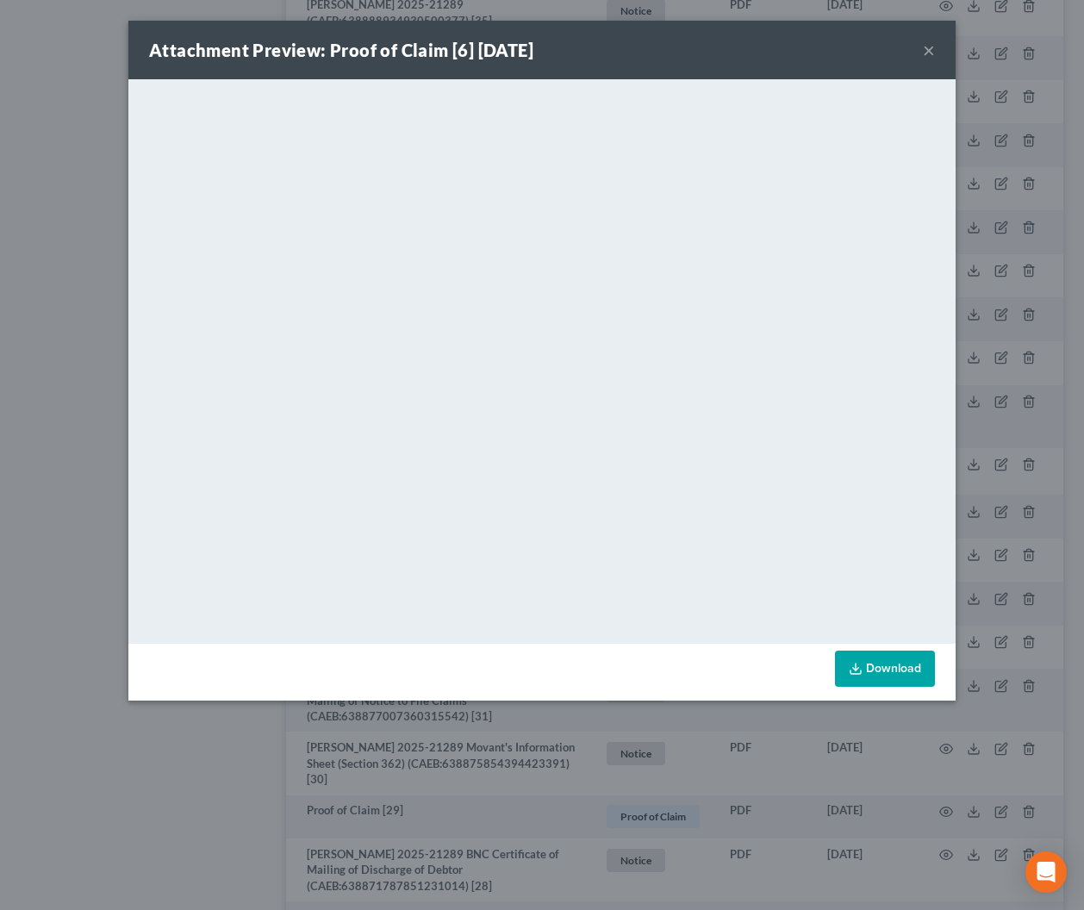
click at [925, 52] on button "×" at bounding box center [929, 50] width 12 height 21
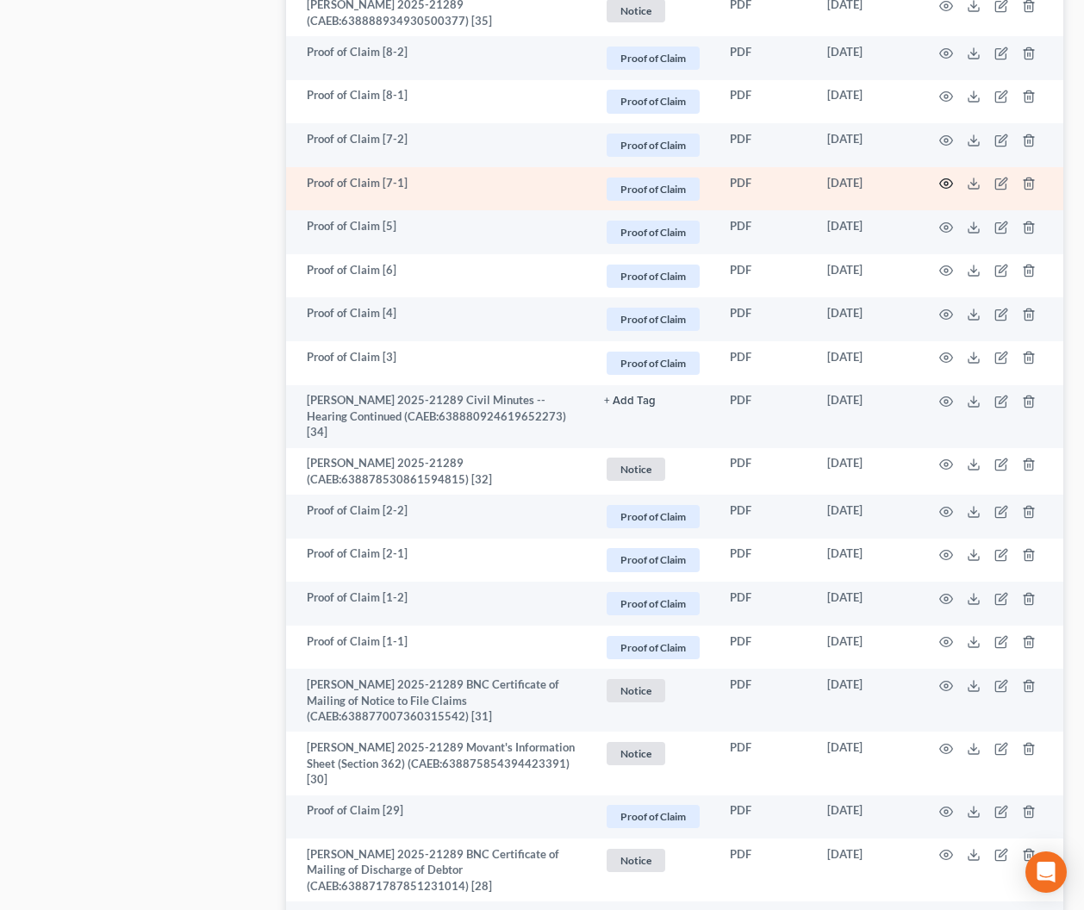
click at [948, 180] on icon "button" at bounding box center [946, 184] width 14 height 14
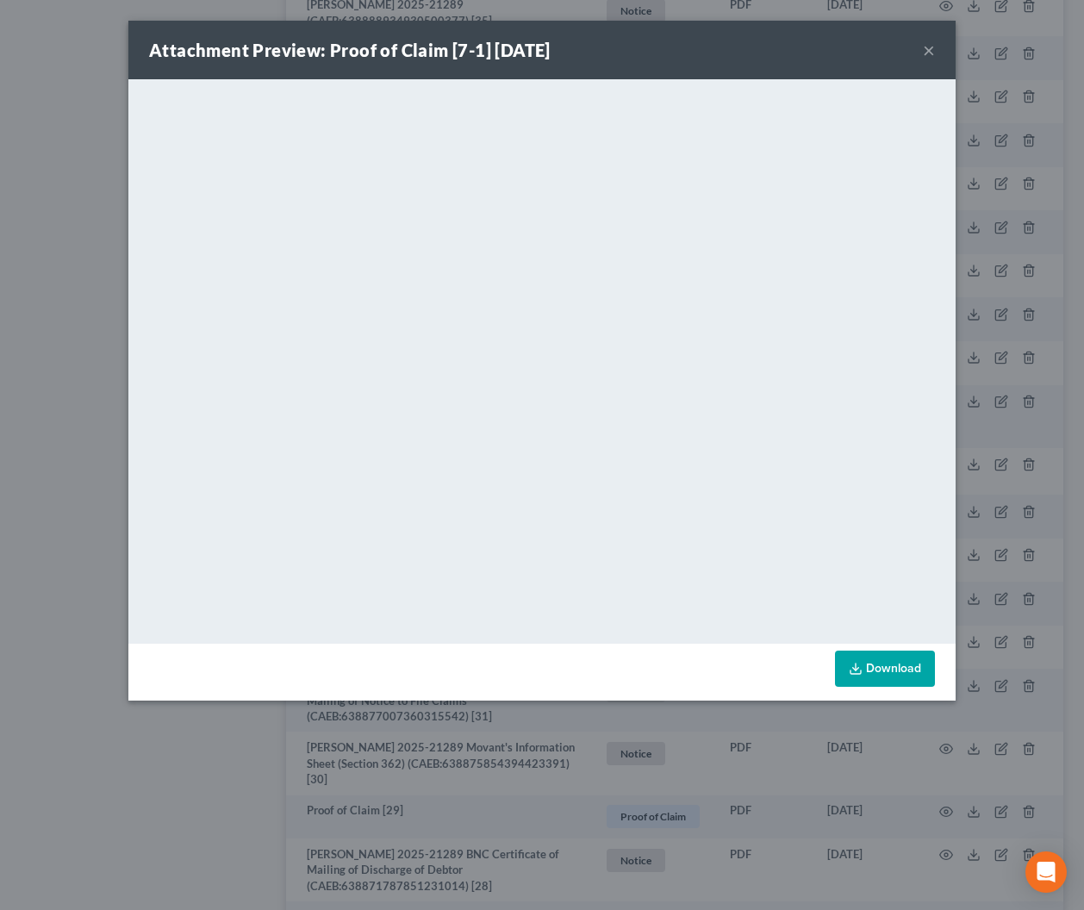
click at [924, 47] on button "×" at bounding box center [929, 50] width 12 height 21
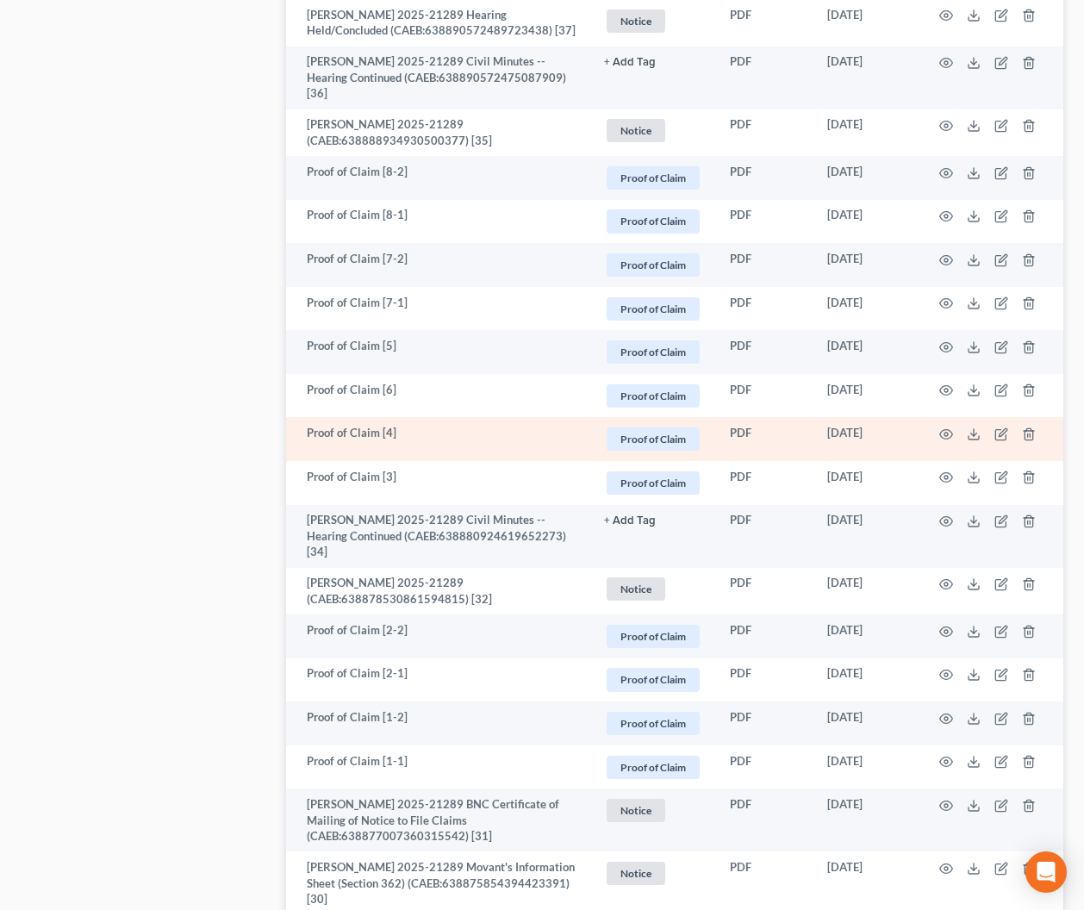
scroll to position [1675, 0]
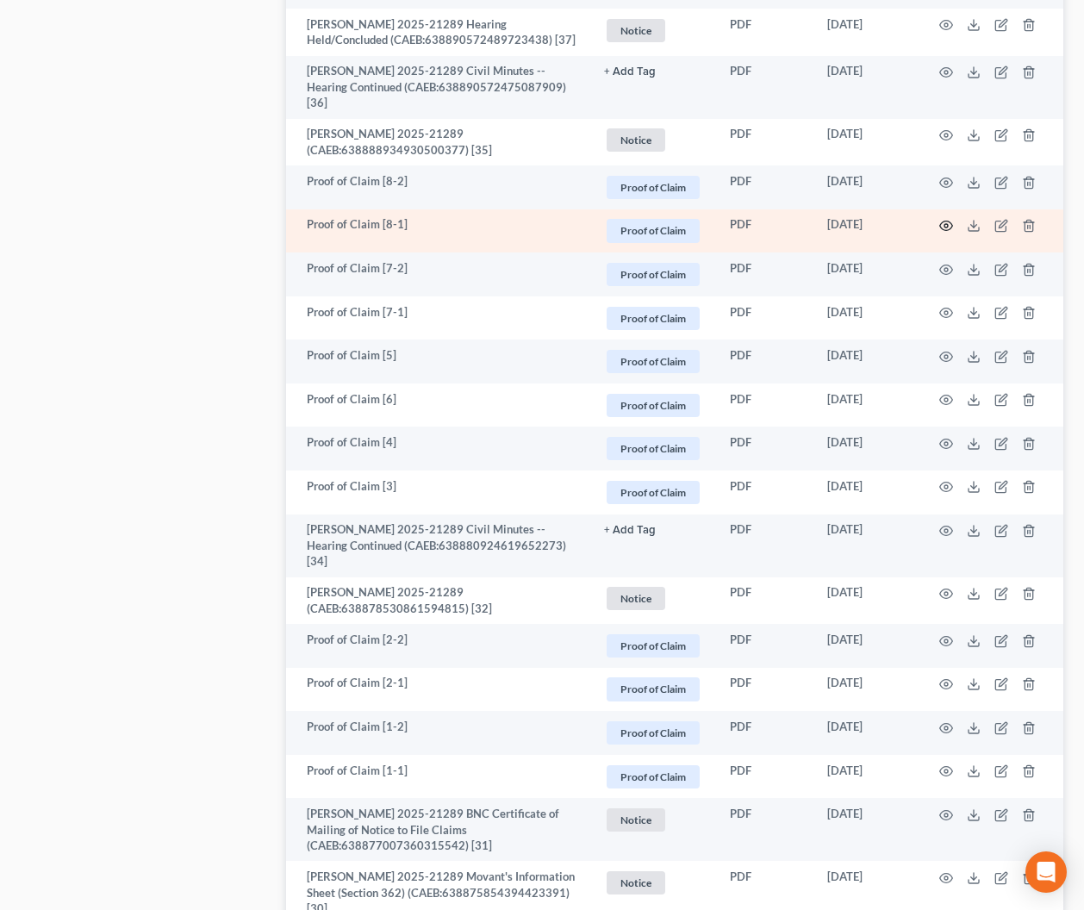
click at [948, 225] on circle "button" at bounding box center [945, 225] width 3 height 3
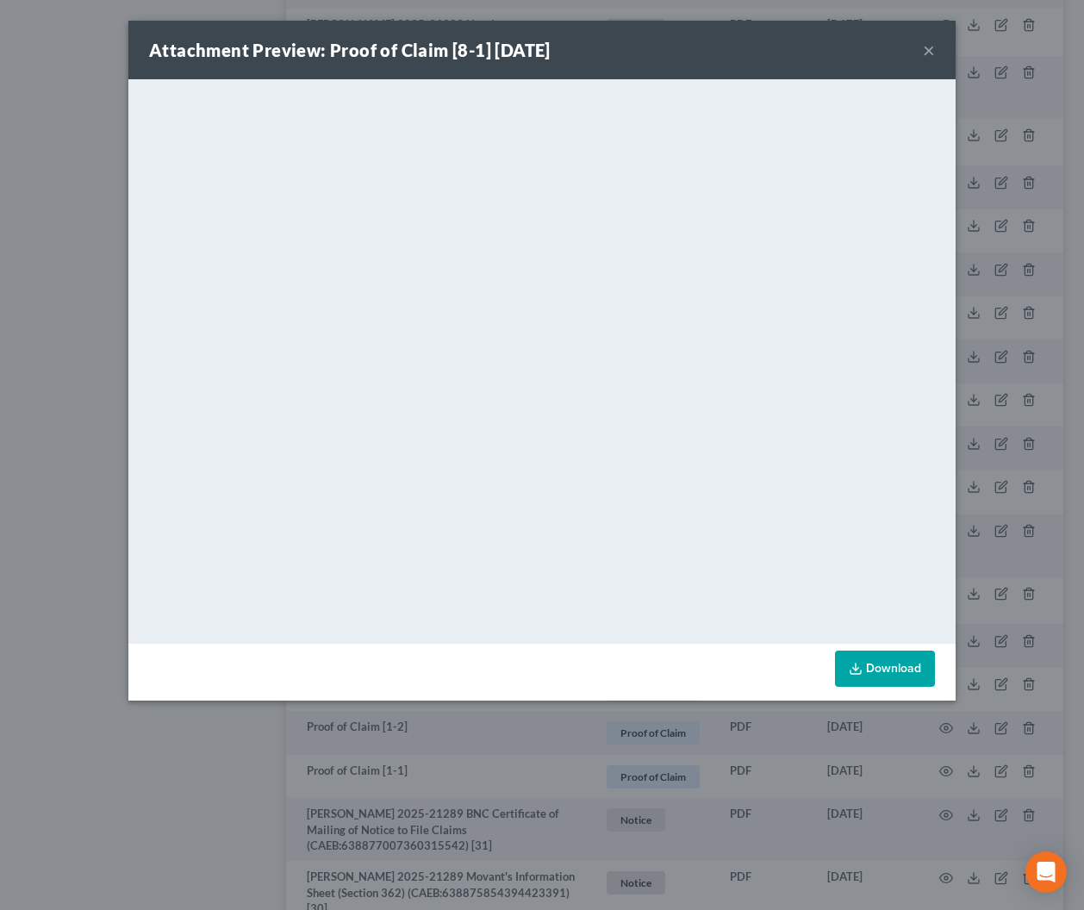
click at [934, 56] on button "×" at bounding box center [929, 50] width 12 height 21
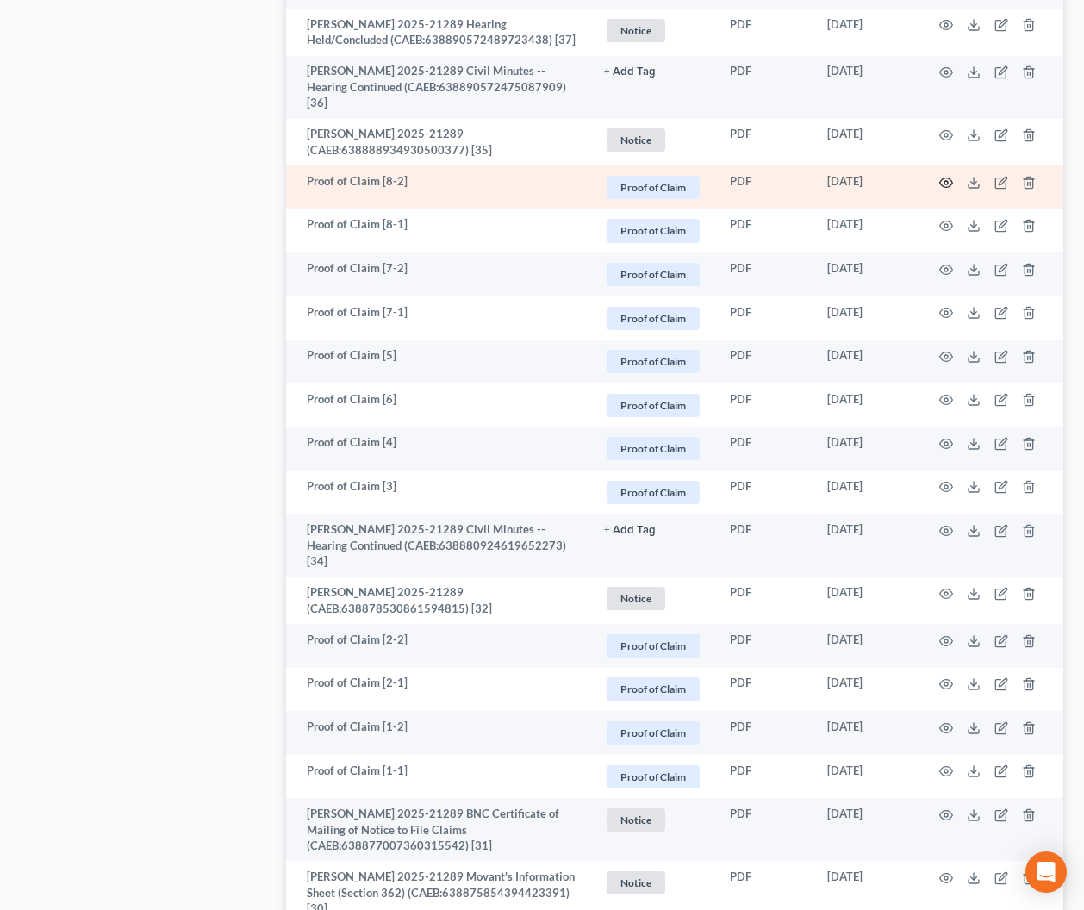
click at [944, 182] on circle "button" at bounding box center [945, 182] width 3 height 3
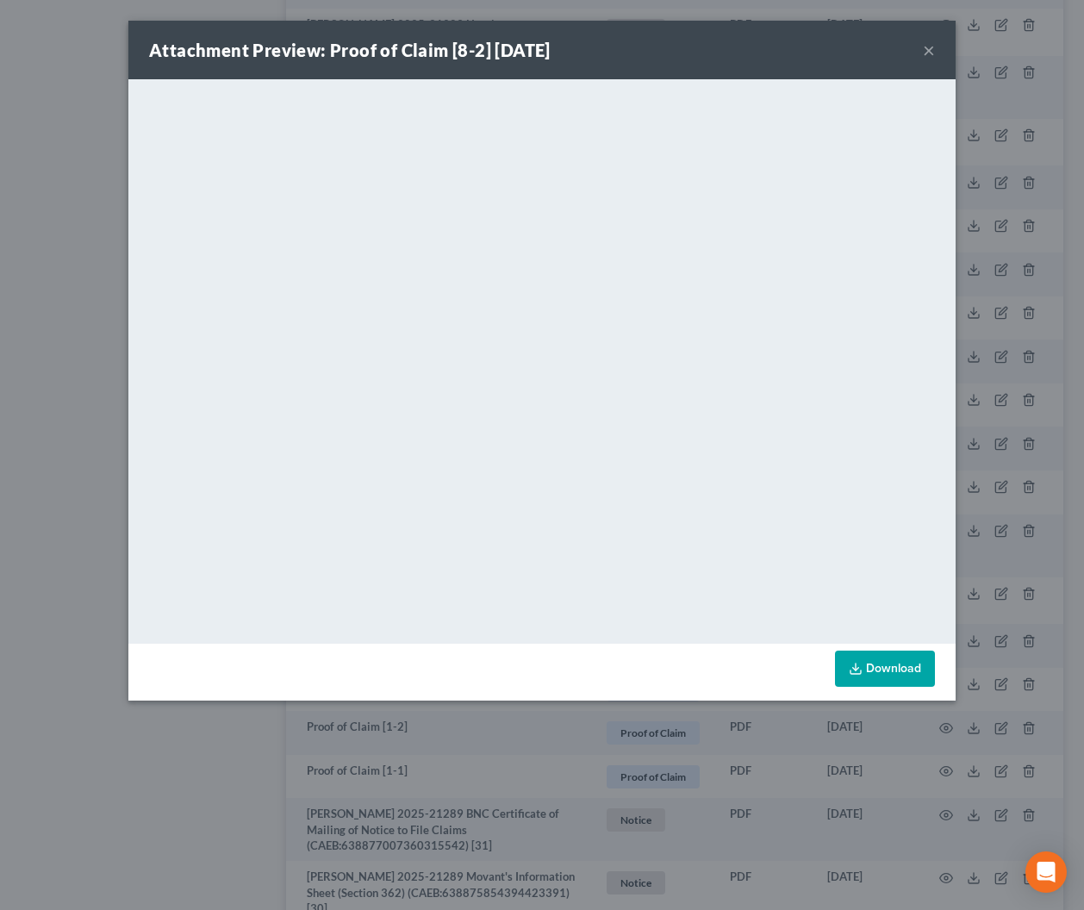
click at [930, 46] on button "×" at bounding box center [929, 50] width 12 height 21
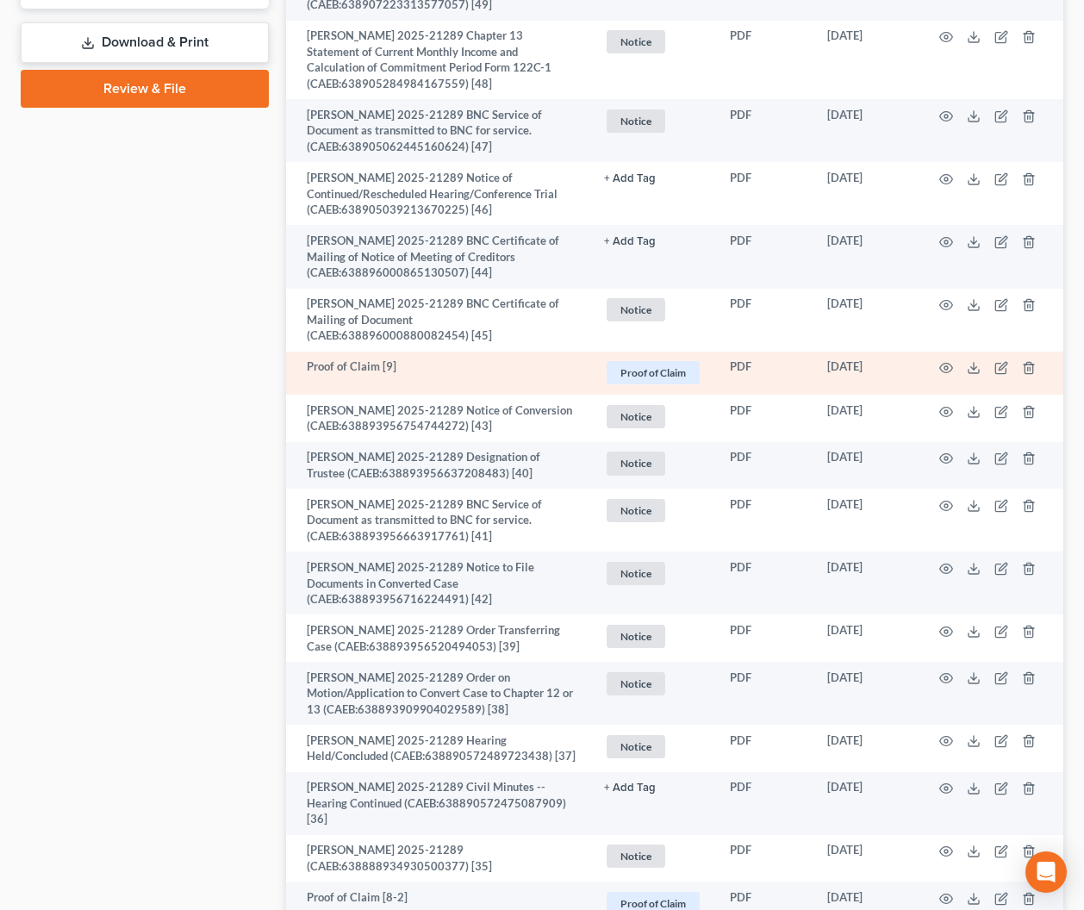
scroll to position [958, 0]
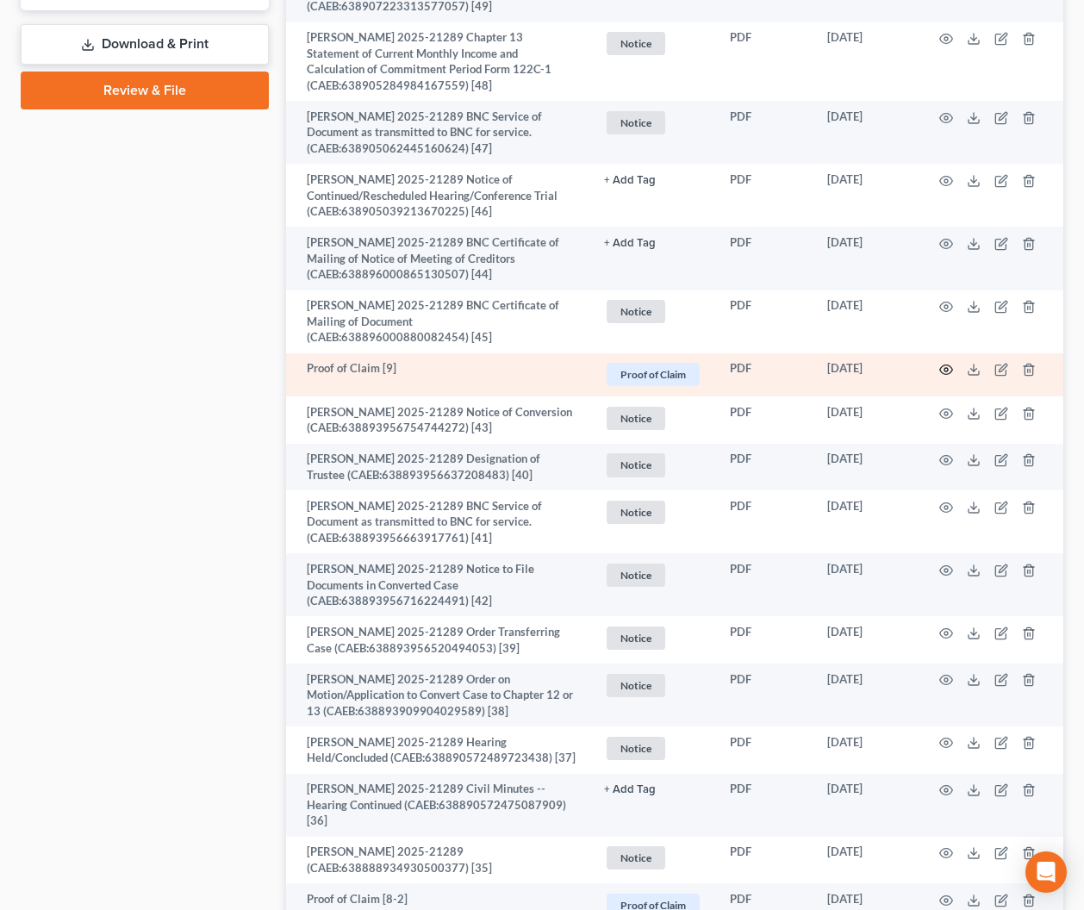
click at [945, 369] on icon "button" at bounding box center [946, 370] width 14 height 14
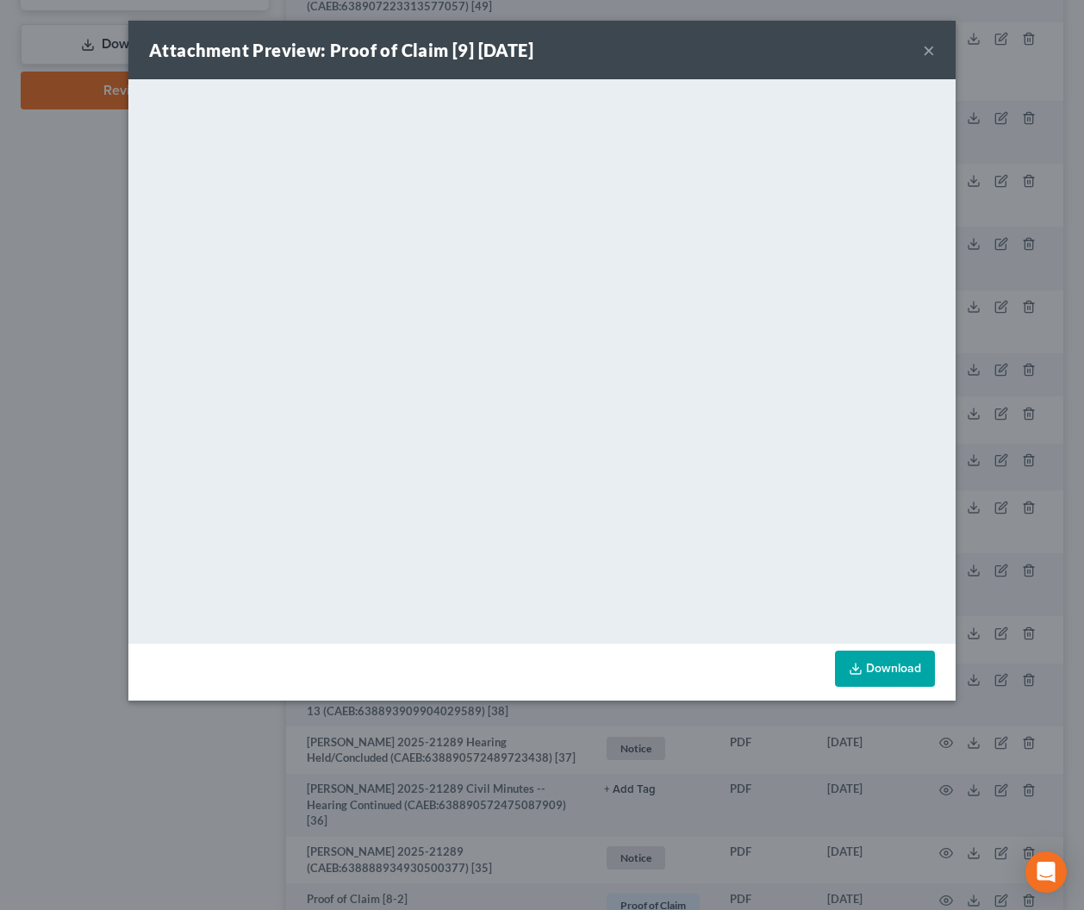
click at [929, 50] on button "×" at bounding box center [929, 50] width 12 height 21
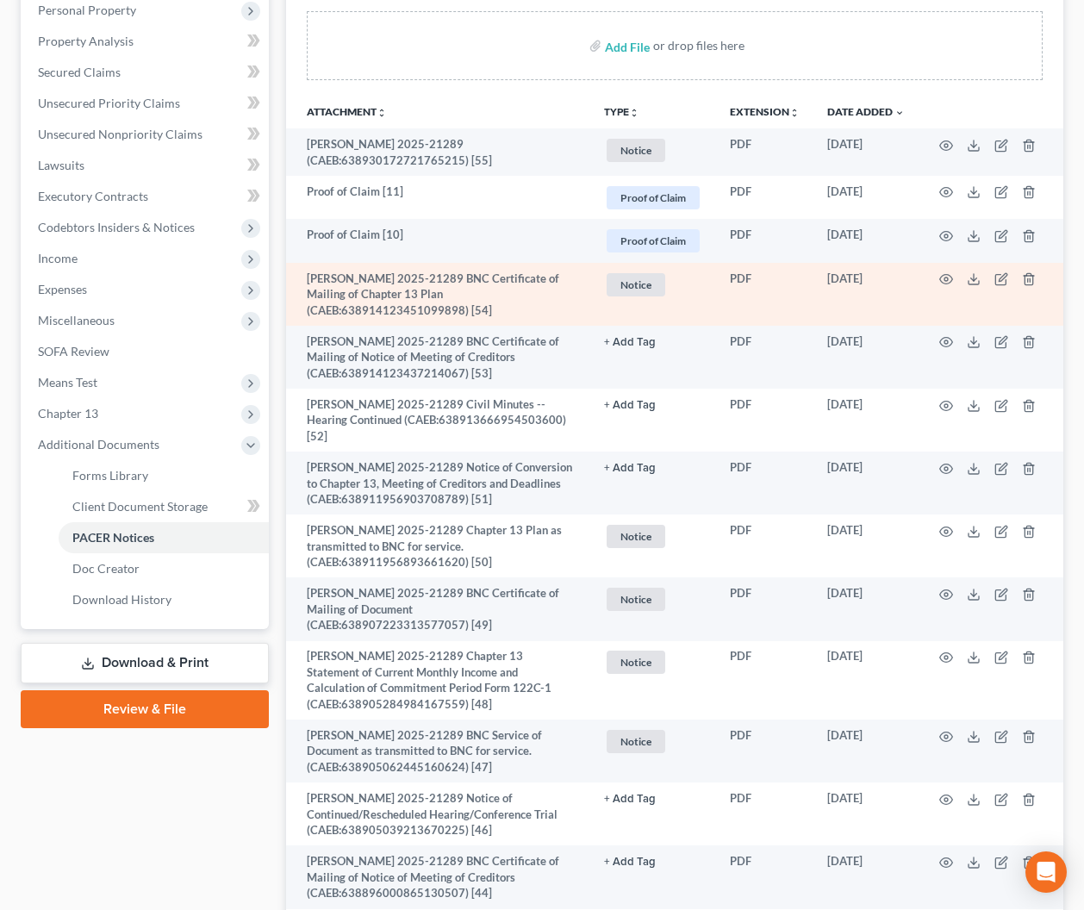
scroll to position [325, 0]
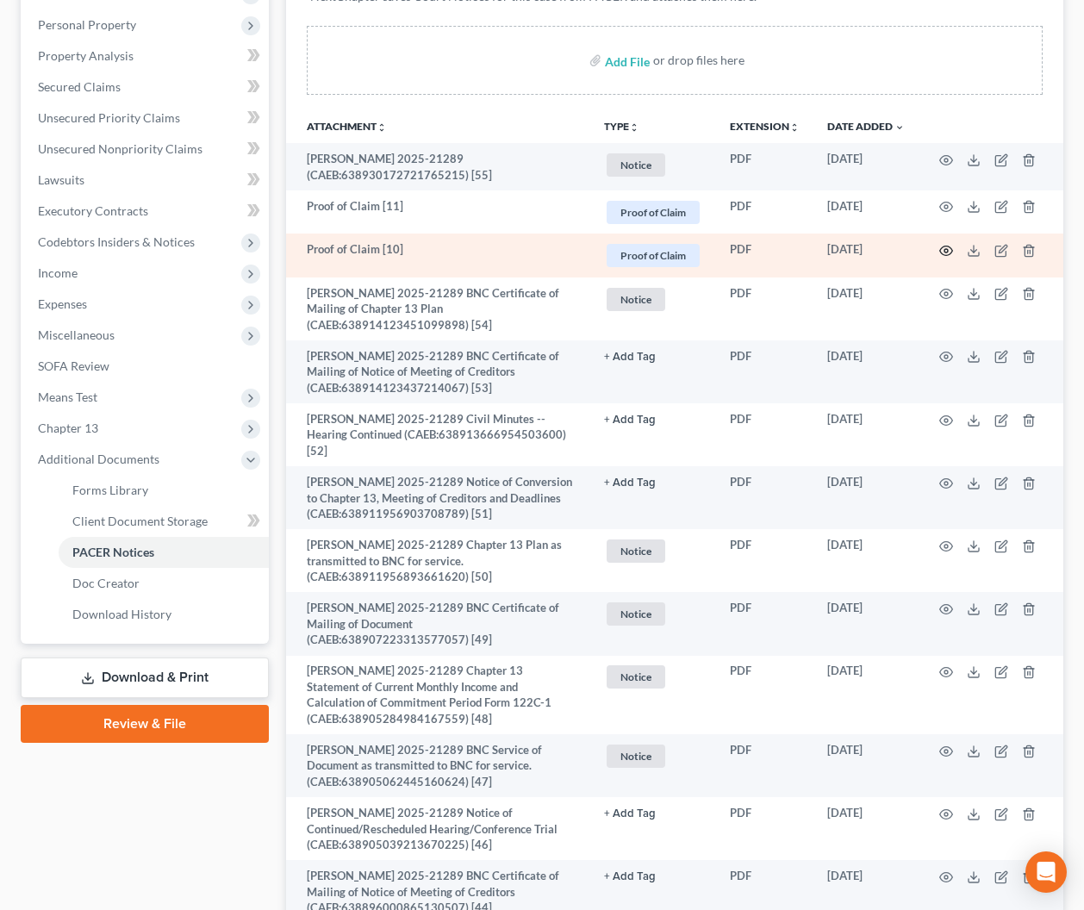
click at [944, 249] on circle "button" at bounding box center [945, 250] width 3 height 3
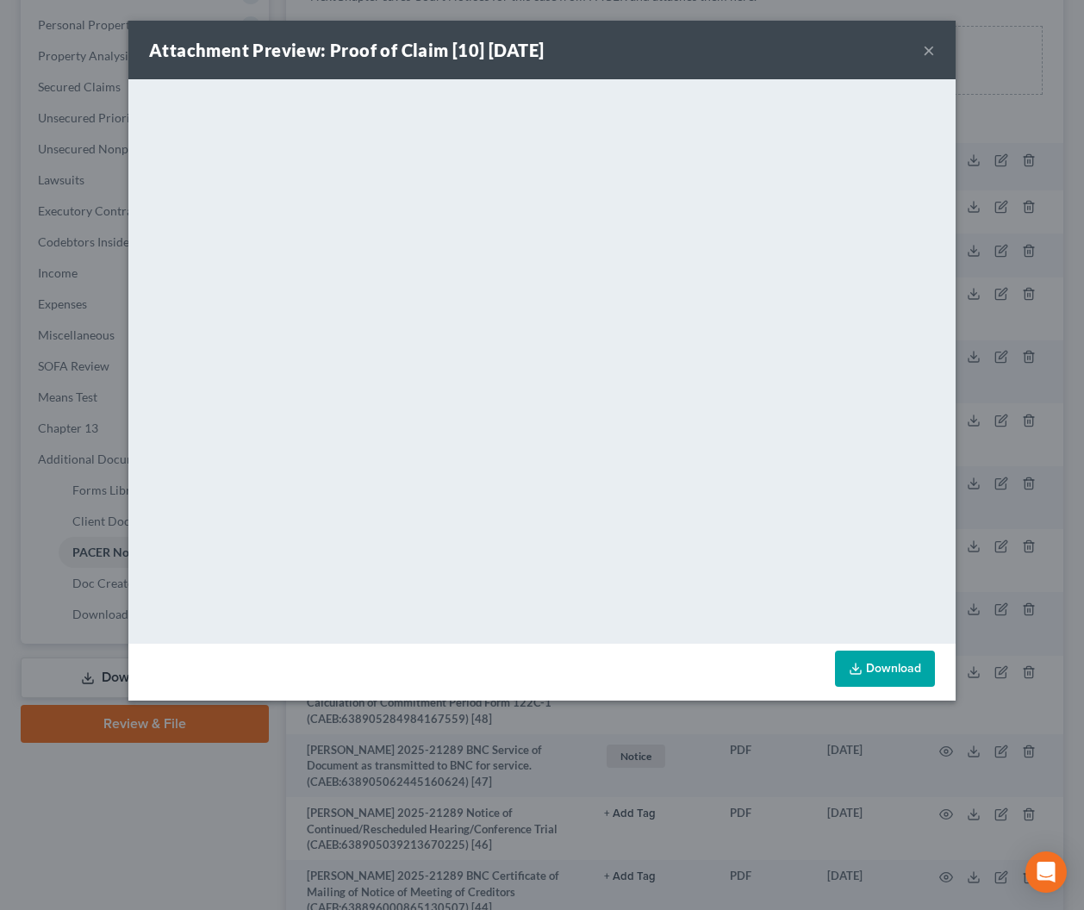
click at [924, 51] on button "×" at bounding box center [929, 50] width 12 height 21
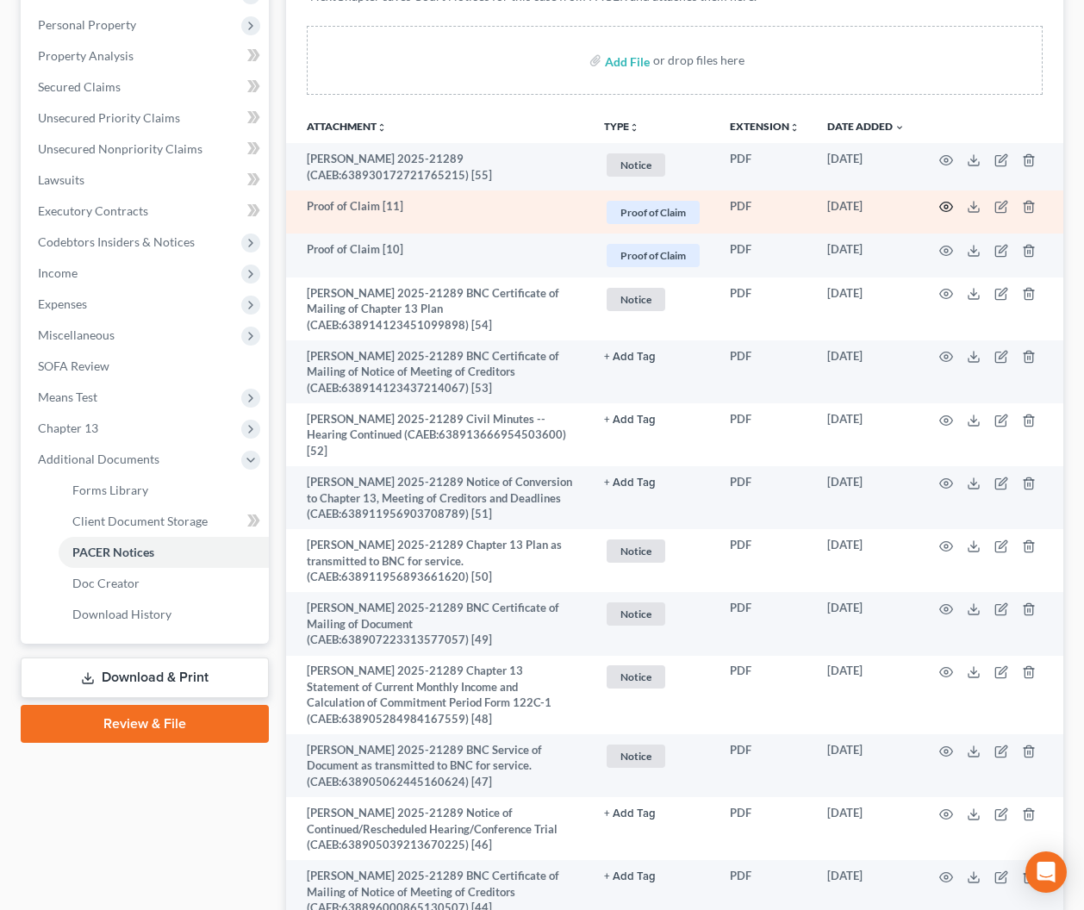
click at [947, 202] on icon "button" at bounding box center [946, 207] width 14 height 14
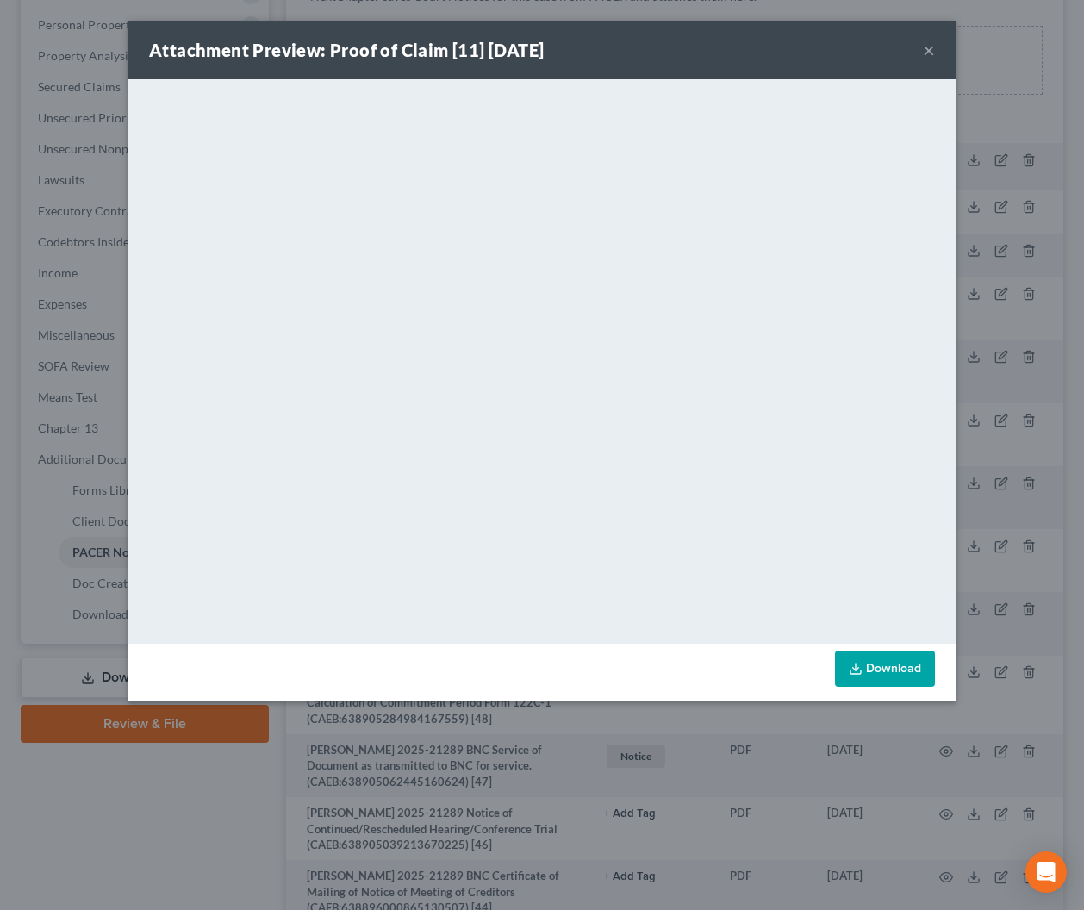
click at [929, 51] on button "×" at bounding box center [929, 50] width 12 height 21
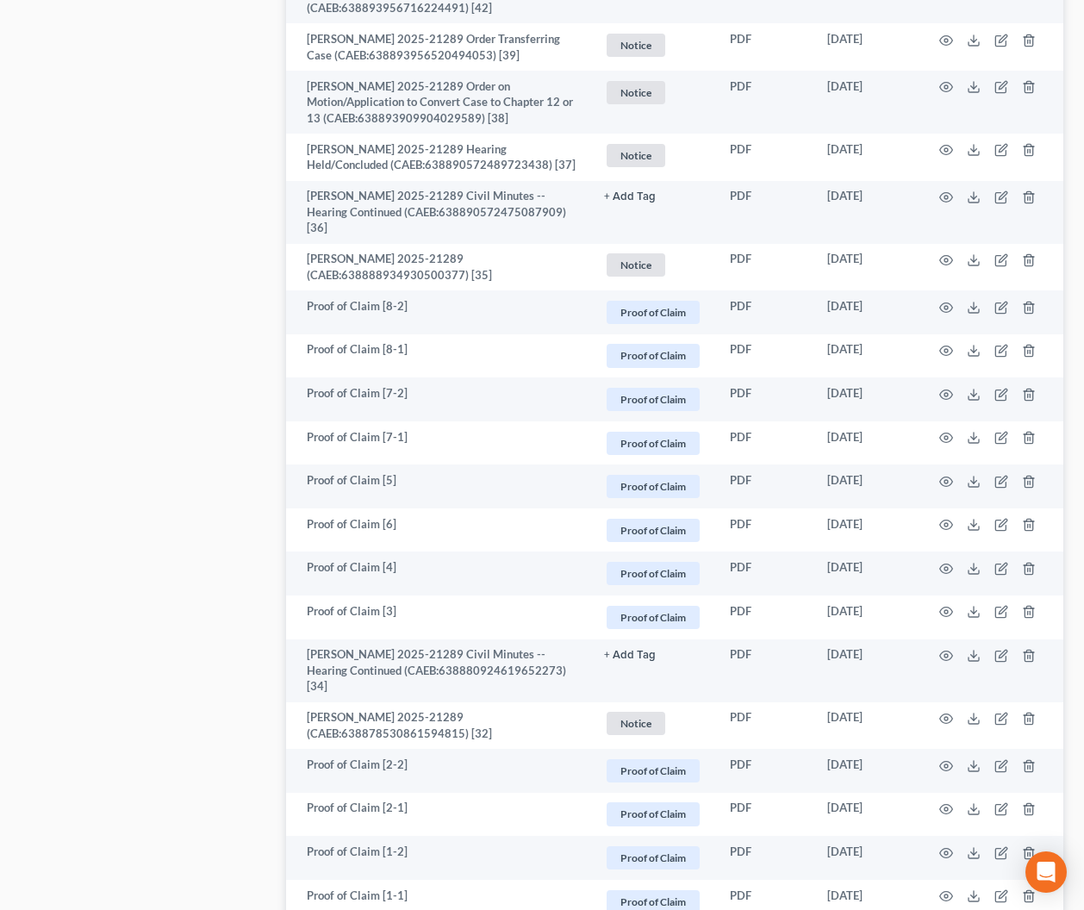
scroll to position [1554, 0]
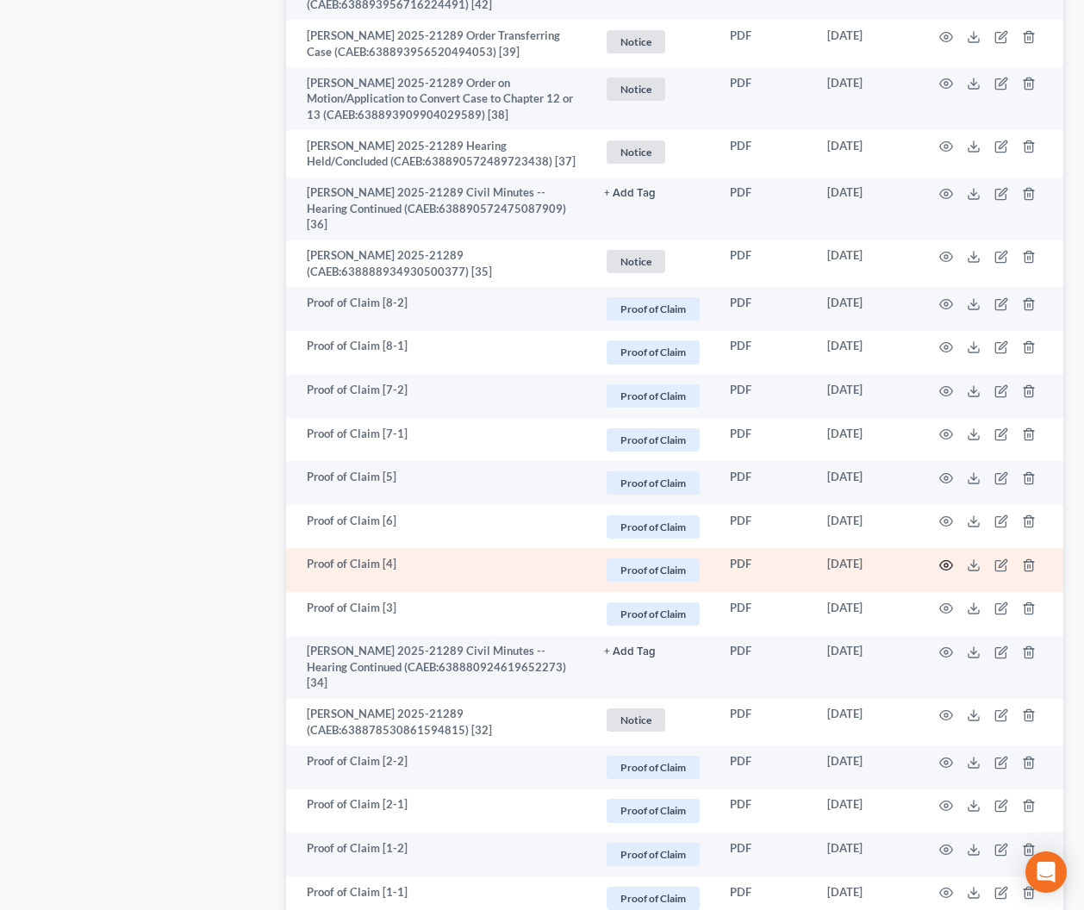
click at [945, 565] on circle "button" at bounding box center [945, 564] width 3 height 3
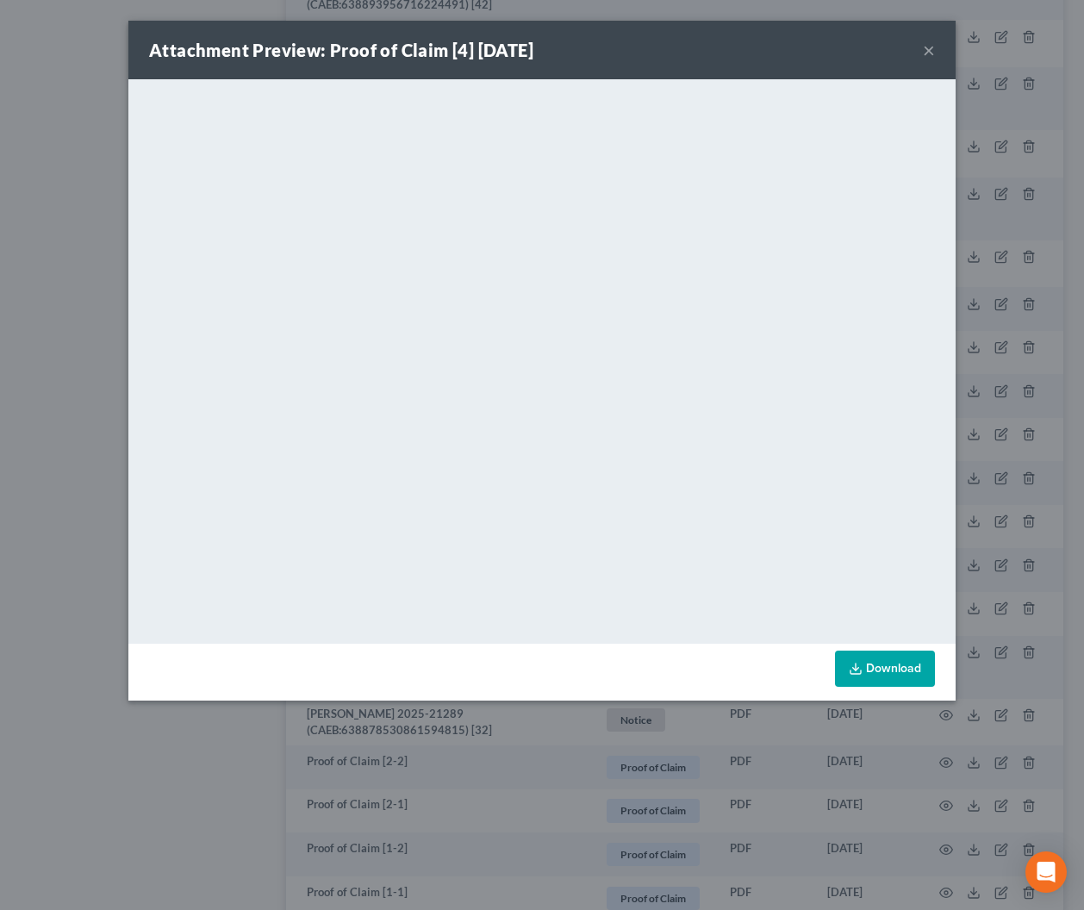
click at [924, 53] on button "×" at bounding box center [929, 50] width 12 height 21
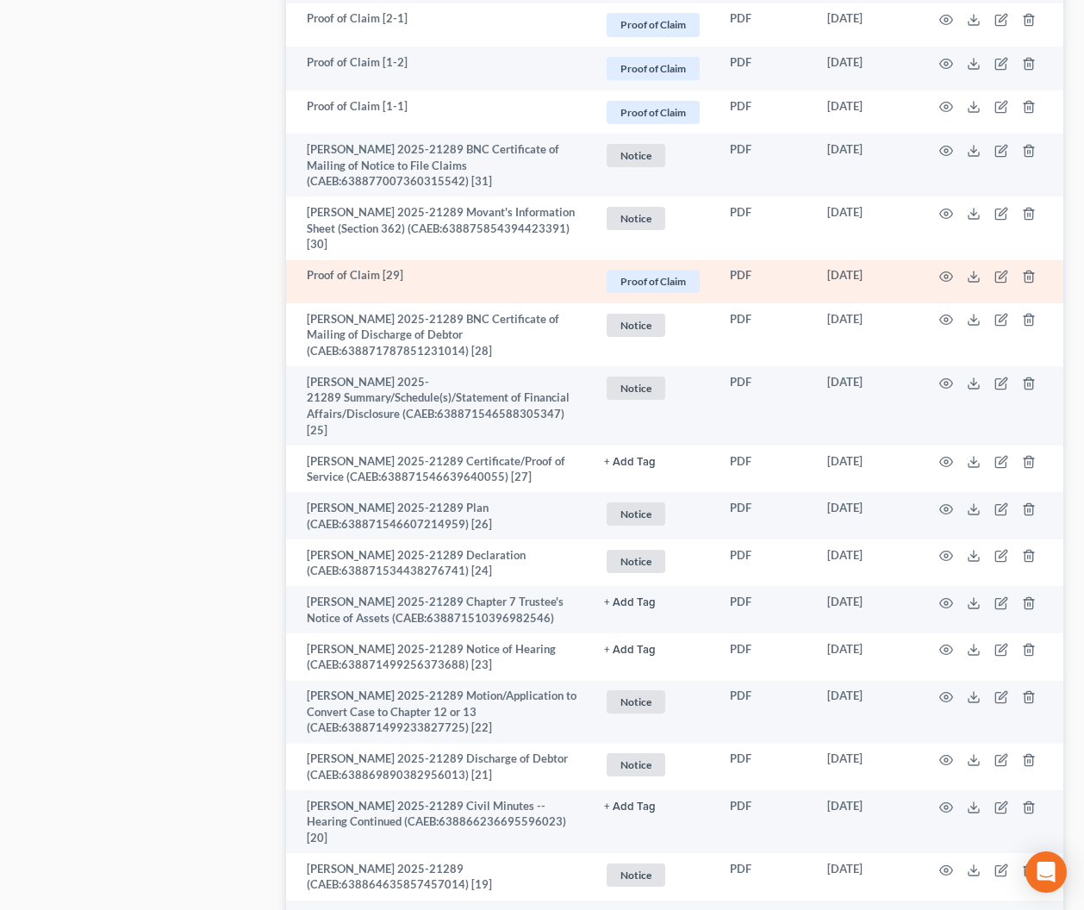
scroll to position [2368, 0]
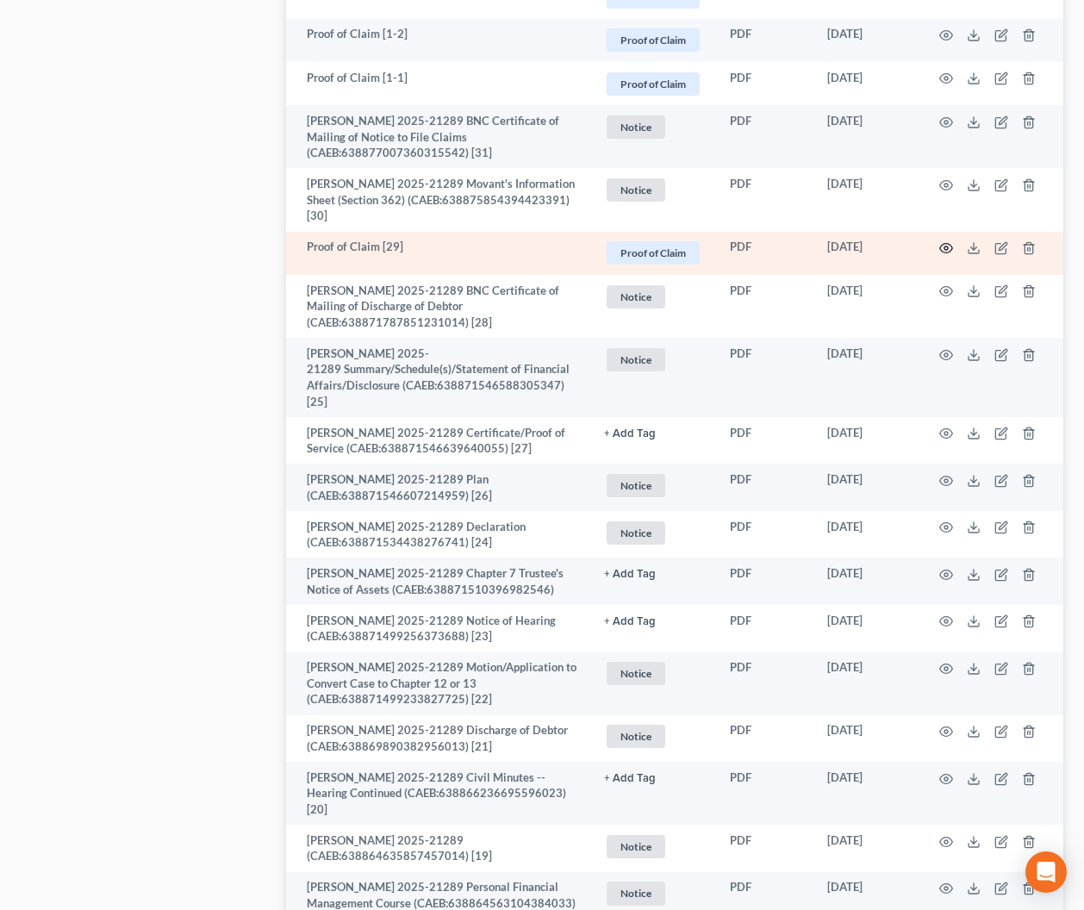
click at [945, 248] on icon "button" at bounding box center [946, 248] width 14 height 14
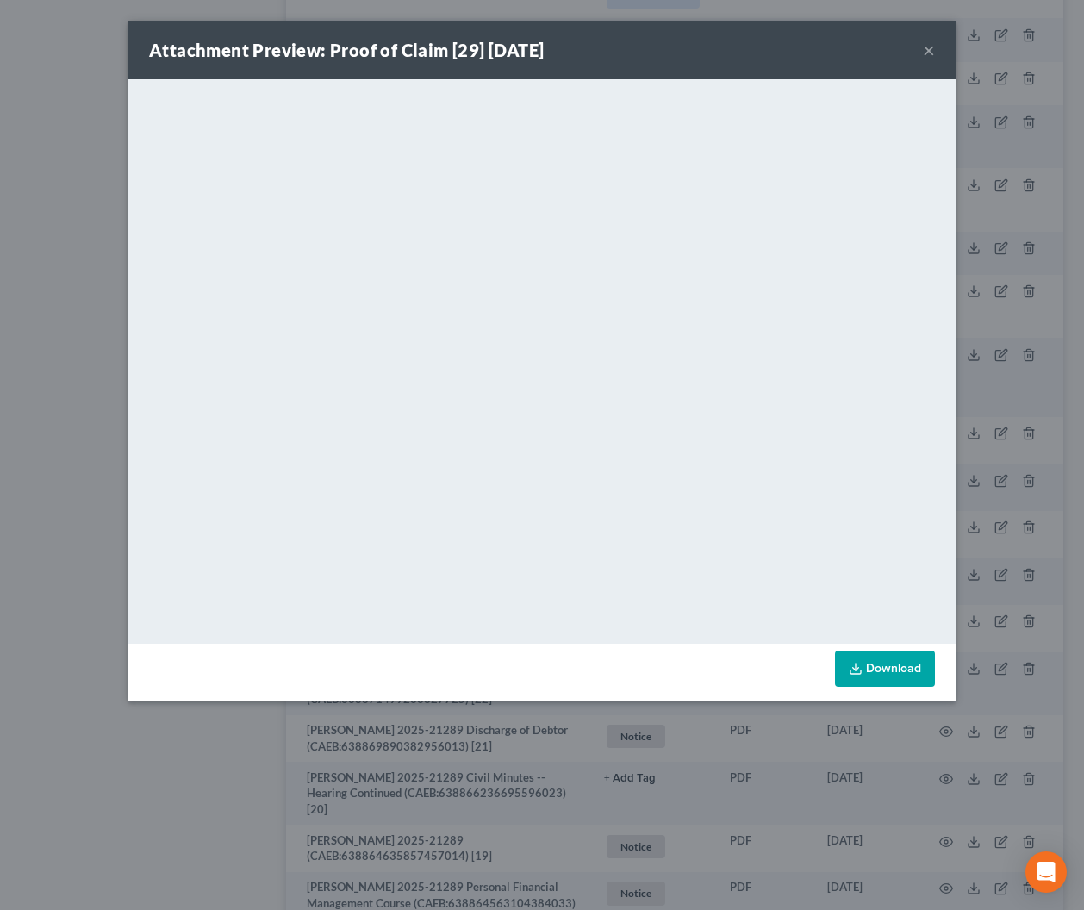
click at [925, 48] on button "×" at bounding box center [929, 50] width 12 height 21
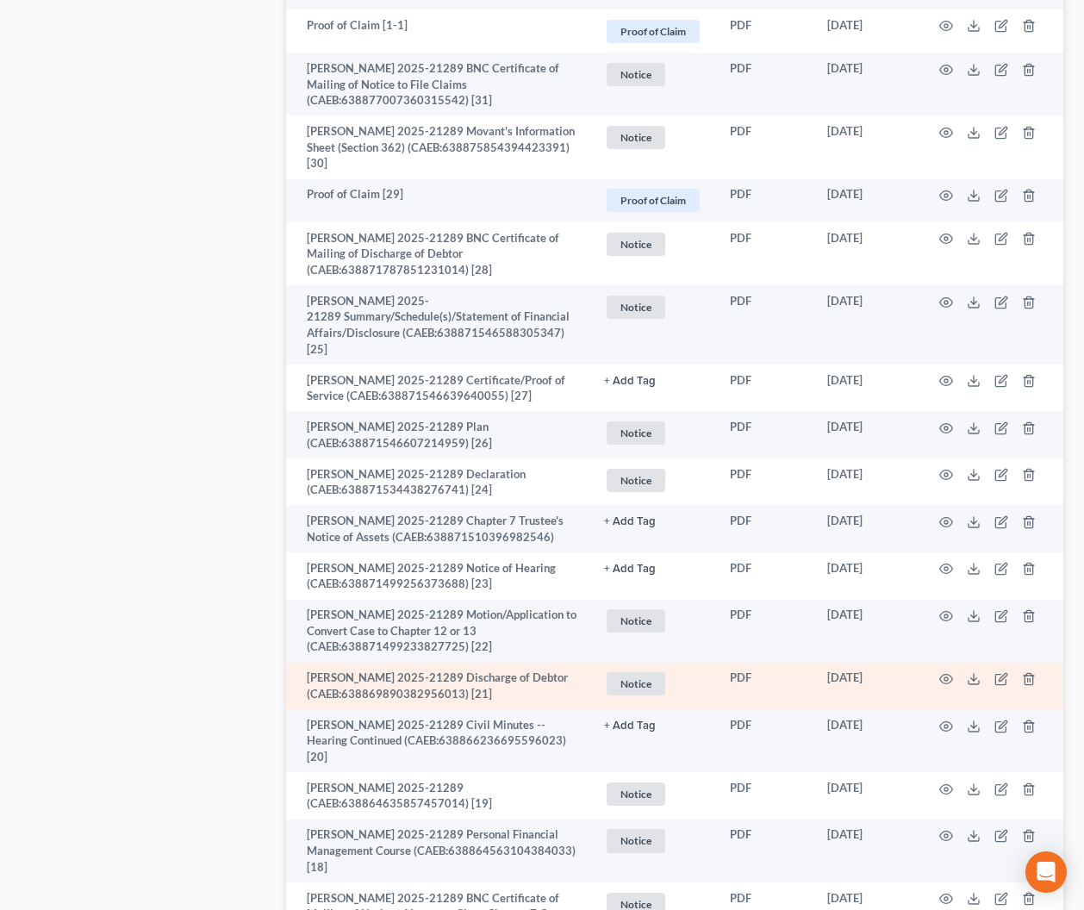
scroll to position [2415, 0]
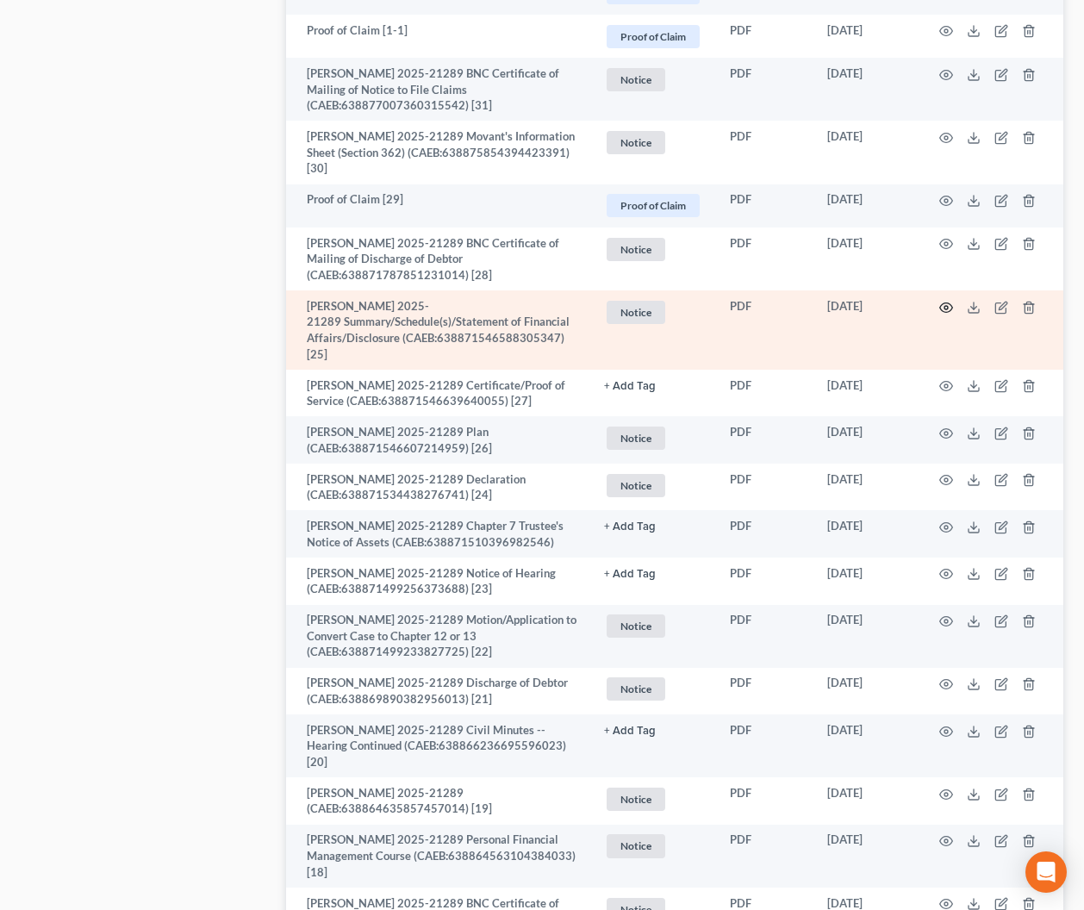
click at [951, 304] on icon "button" at bounding box center [946, 308] width 14 height 14
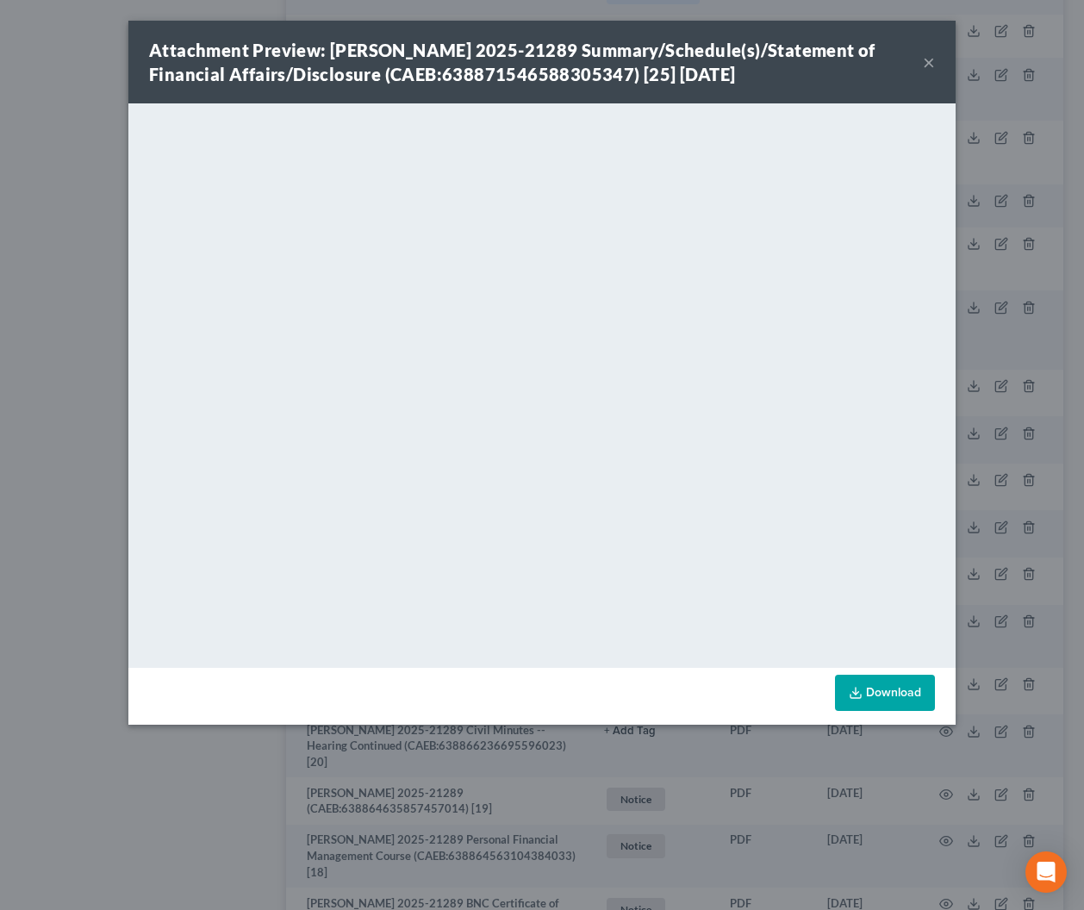
click at [933, 61] on button "×" at bounding box center [929, 62] width 12 height 21
